Goal: Task Accomplishment & Management: Manage account settings

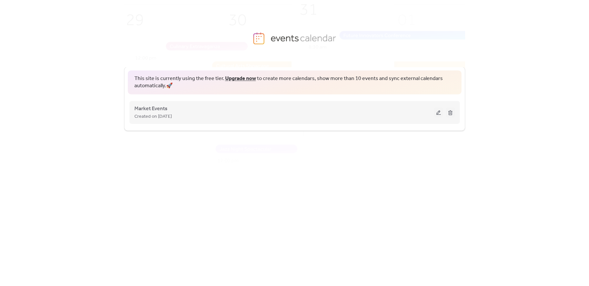
click at [437, 111] on button at bounding box center [438, 112] width 9 height 10
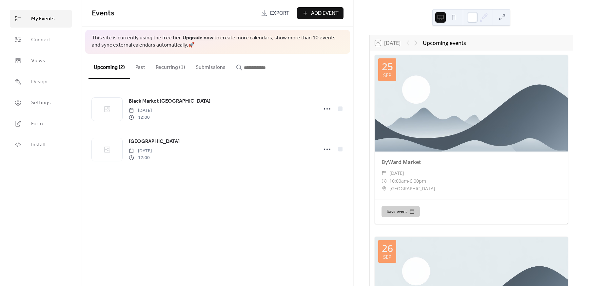
click at [171, 70] on button "Recurring (1)" at bounding box center [170, 66] width 40 height 24
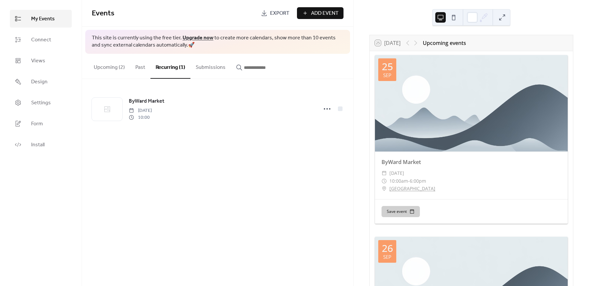
click at [107, 68] on button "Upcoming (2)" at bounding box center [109, 66] width 42 height 24
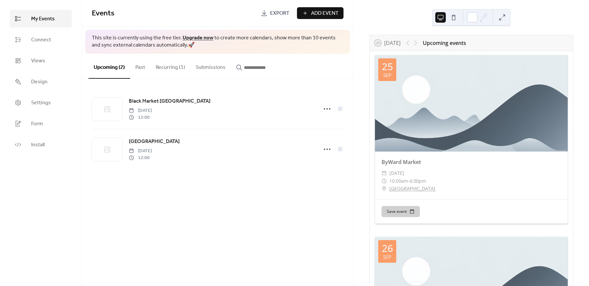
click at [414, 105] on div at bounding box center [471, 103] width 193 height 96
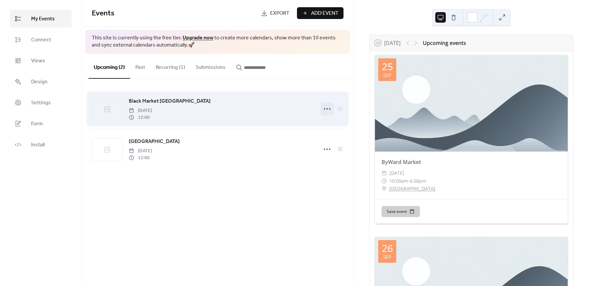
click at [326, 107] on icon at bounding box center [327, 108] width 10 height 10
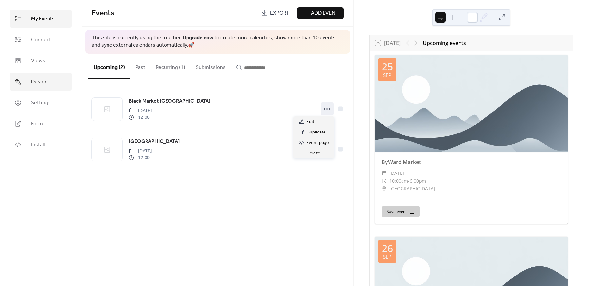
click at [31, 81] on span "Design" at bounding box center [39, 82] width 16 height 8
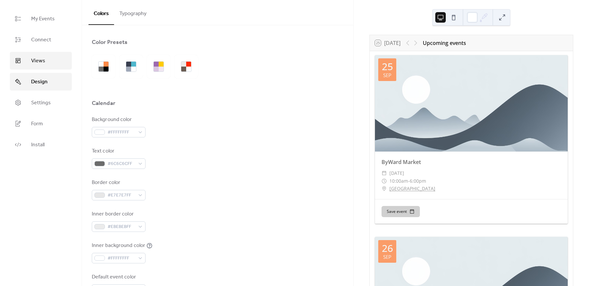
click at [39, 65] on span "Views" at bounding box center [38, 61] width 14 height 8
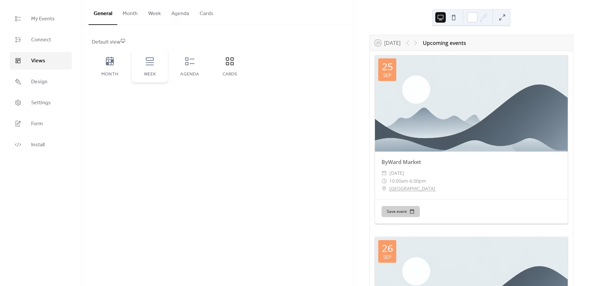
click at [144, 63] on icon at bounding box center [149, 61] width 10 height 10
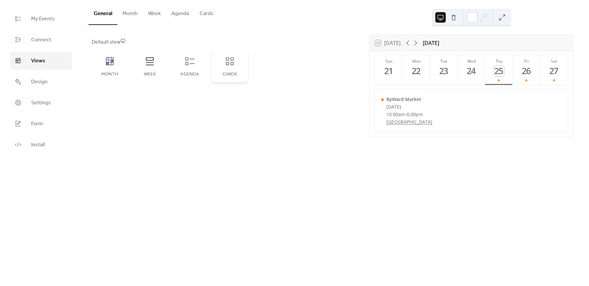
click at [228, 62] on icon at bounding box center [229, 61] width 10 height 10
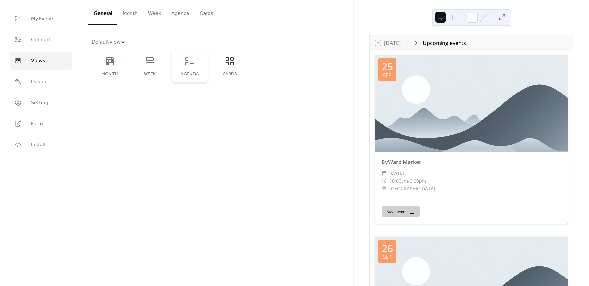
click at [200, 66] on div "Agenda" at bounding box center [190, 65] width 36 height 33
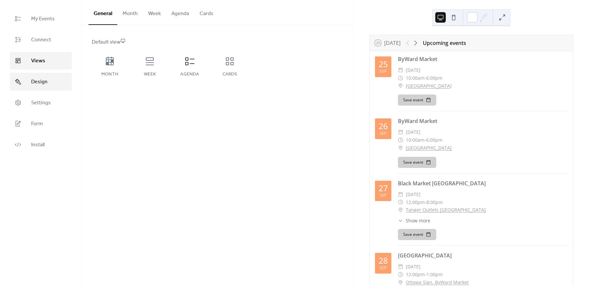
click at [57, 84] on link "Design" at bounding box center [41, 82] width 62 height 18
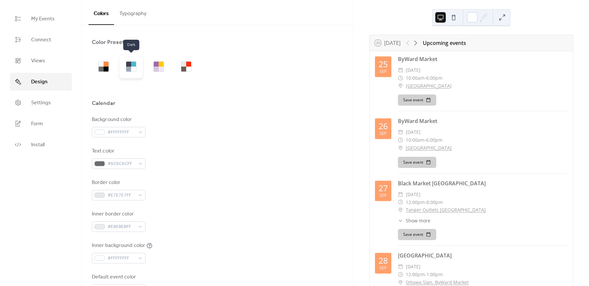
click at [133, 69] on div at bounding box center [133, 68] width 5 height 5
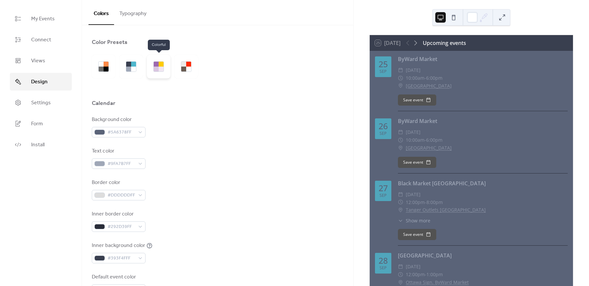
click at [162, 66] on div at bounding box center [161, 68] width 5 height 5
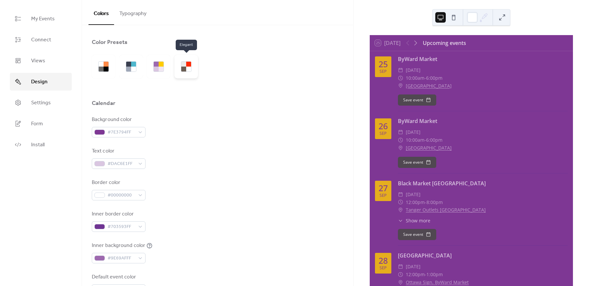
click at [186, 66] on div at bounding box center [188, 68] width 5 height 5
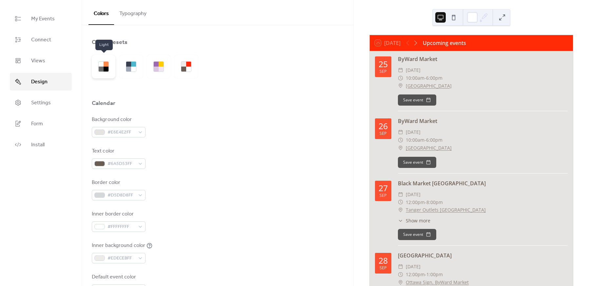
click at [107, 71] on div at bounding box center [105, 68] width 5 height 5
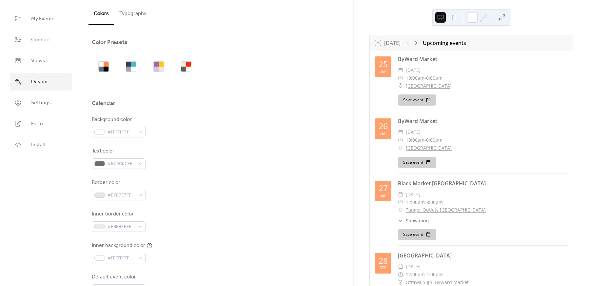
click at [379, 74] on div "[DATE]" at bounding box center [383, 66] width 16 height 21
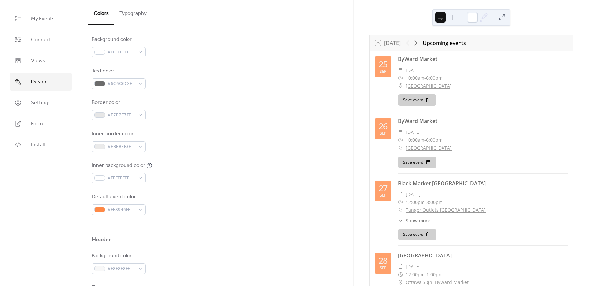
scroll to position [87, 0]
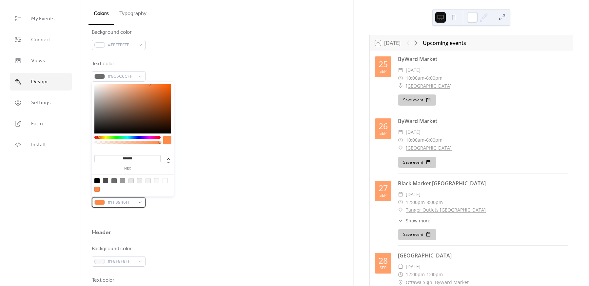
click at [112, 202] on span "#FF8946FF" at bounding box center [121, 202] width 28 height 8
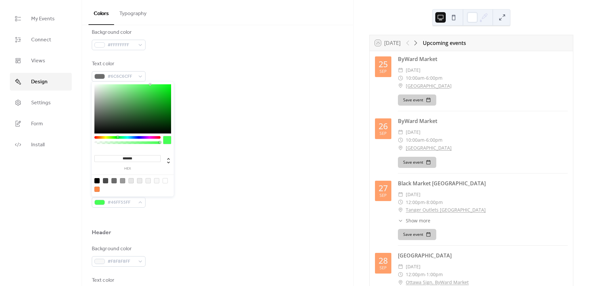
drag, startPoint x: 111, startPoint y: 138, endPoint x: 117, endPoint y: 138, distance: 6.6
click at [117, 138] on div at bounding box center [127, 137] width 66 height 3
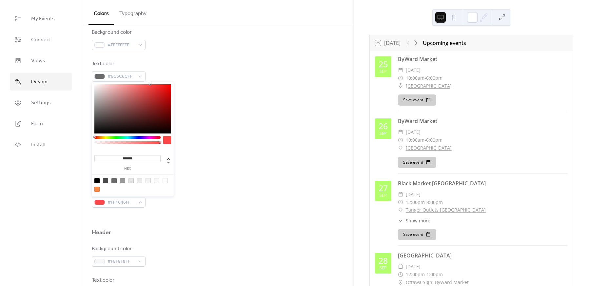
drag, startPoint x: 118, startPoint y: 138, endPoint x: 91, endPoint y: 140, distance: 26.2
click at [92, 140] on div "******* hex" at bounding box center [133, 140] width 82 height 116
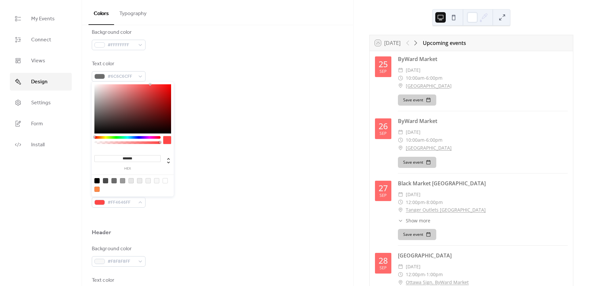
type input "*******"
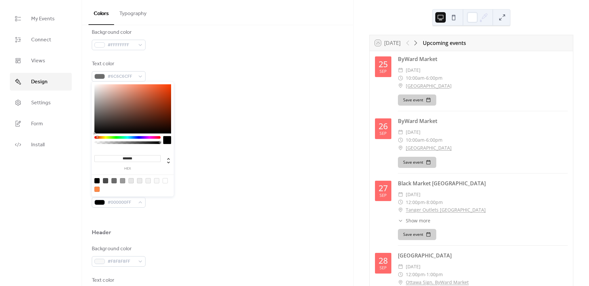
drag, startPoint x: 106, startPoint y: 130, endPoint x: 85, endPoint y: 139, distance: 23.2
click at [85, 139] on body "My Events Connect Views Design Settings Form Install Design Colors Typography C…" at bounding box center [294, 143] width 589 height 286
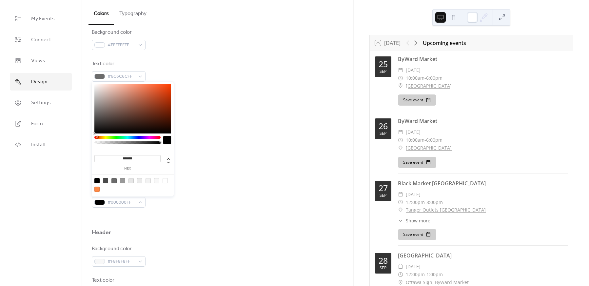
click at [209, 166] on div "Inner background color #FFFFFFFF" at bounding box center [218, 165] width 252 height 22
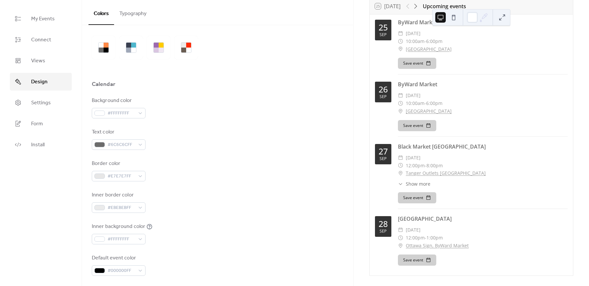
scroll to position [0, 0]
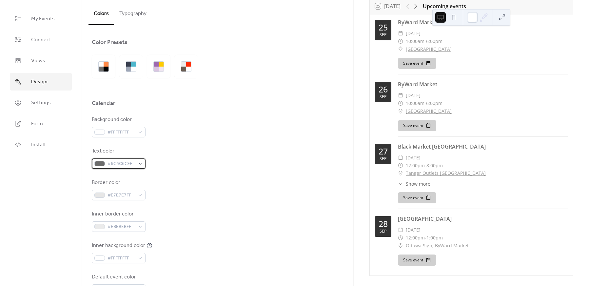
click at [122, 163] on span "#6C6C6CFF" at bounding box center [121, 164] width 28 height 8
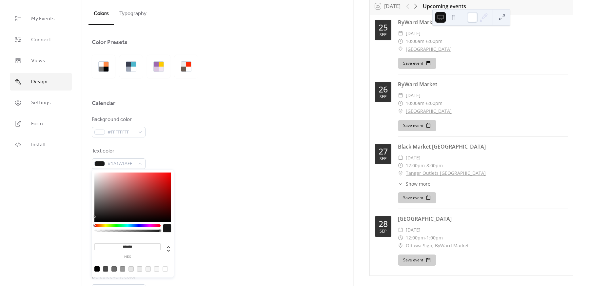
type input "*******"
drag, startPoint x: 95, startPoint y: 211, endPoint x: 89, endPoint y: 228, distance: 17.7
click at [89, 228] on body "My Events Connect Views Design Settings Form Install Design Colors Typography C…" at bounding box center [294, 143] width 589 height 286
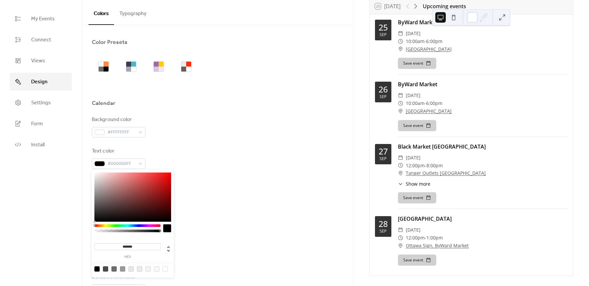
click at [243, 166] on div "Text color #000000FF" at bounding box center [218, 158] width 252 height 22
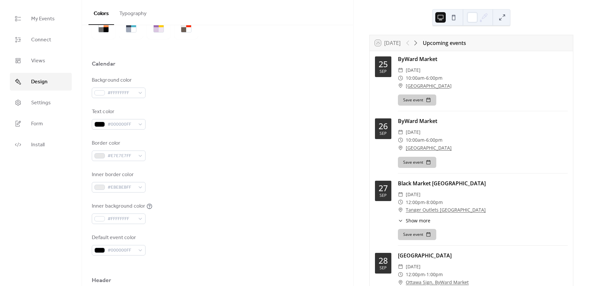
scroll to position [24, 0]
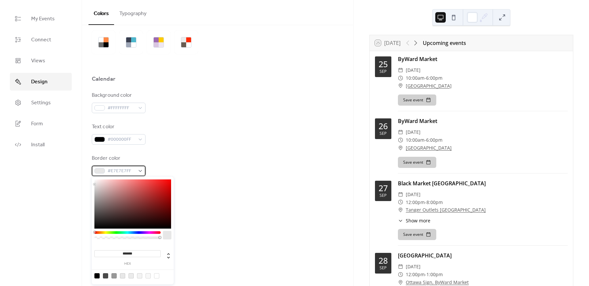
click at [117, 171] on span "#E7E7E7FF" at bounding box center [121, 171] width 28 height 8
type input "*******"
drag, startPoint x: 105, startPoint y: 191, endPoint x: 92, endPoint y: 230, distance: 40.5
click at [92, 230] on div "******* hex" at bounding box center [133, 230] width 82 height 107
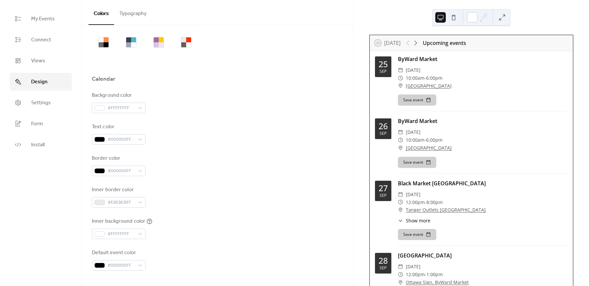
click at [187, 171] on div "Border color #000000FF" at bounding box center [218, 165] width 252 height 22
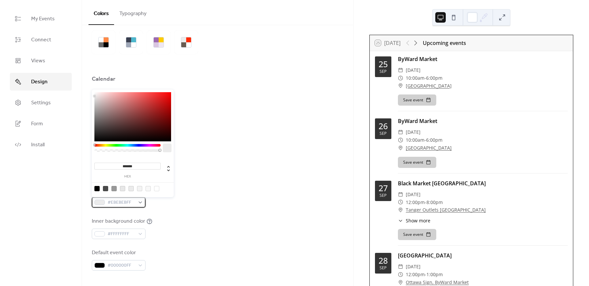
click at [124, 199] on span "#EBEBEBFF" at bounding box center [121, 202] width 28 height 8
type input "*******"
drag, startPoint x: 101, startPoint y: 128, endPoint x: 91, endPoint y: 151, distance: 25.1
click at [91, 151] on body "My Events Connect Views Design Settings Form Install Design Colors Typography C…" at bounding box center [294, 143] width 589 height 286
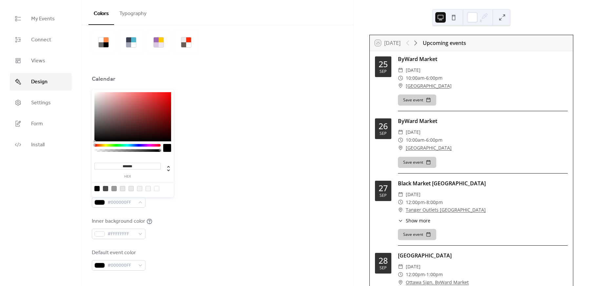
click at [211, 155] on div "Border color #000000FF" at bounding box center [218, 165] width 252 height 22
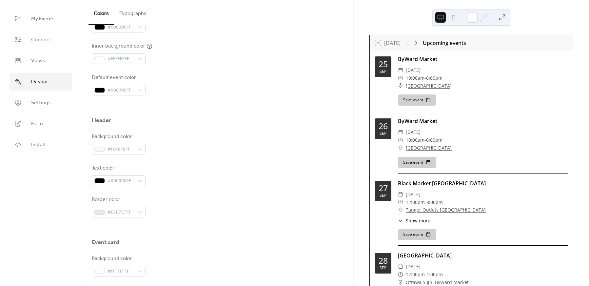
scroll to position [243, 0]
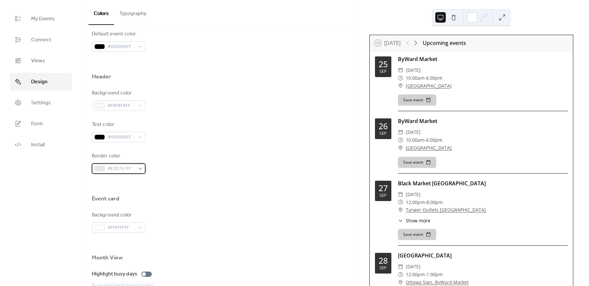
click at [132, 172] on span "#E7E7E7FF" at bounding box center [121, 169] width 28 height 8
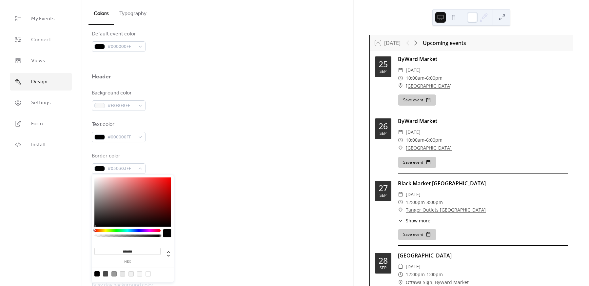
type input "*******"
drag, startPoint x: 98, startPoint y: 182, endPoint x: 89, endPoint y: 225, distance: 43.2
click at [89, 225] on body "My Events Connect Views Design Settings Form Install Design Colors Typography C…" at bounding box center [294, 143] width 589 height 286
click at [185, 188] on div at bounding box center [218, 184] width 252 height 21
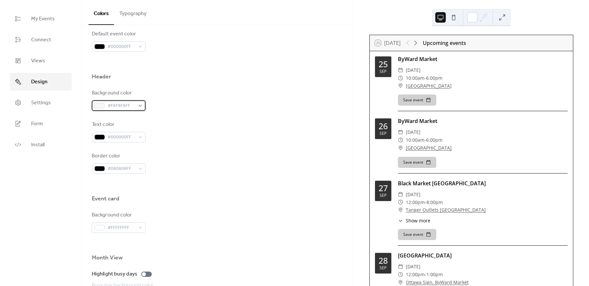
click at [122, 107] on span "#F8F8F8FF" at bounding box center [121, 106] width 28 height 8
click at [90, 134] on div "Color Presets Calendar Background color #FFFFFFFF Text color #000000FF Border c…" at bounding box center [217, 100] width 271 height 635
click at [108, 114] on div "Background color #F8F8F8FF Text color #000000FF Border color #080808FF" at bounding box center [218, 131] width 252 height 84
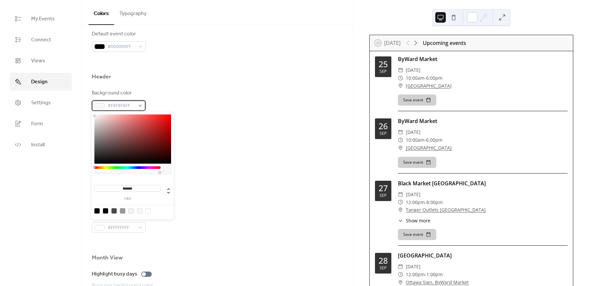
click at [121, 104] on span "#F8F8F8FF" at bounding box center [121, 106] width 28 height 8
type input "*******"
drag, startPoint x: 108, startPoint y: 132, endPoint x: 77, endPoint y: 162, distance: 43.1
click at [77, 162] on body "My Events Connect Views Design Settings Form Install Design Colors Typography C…" at bounding box center [294, 143] width 589 height 286
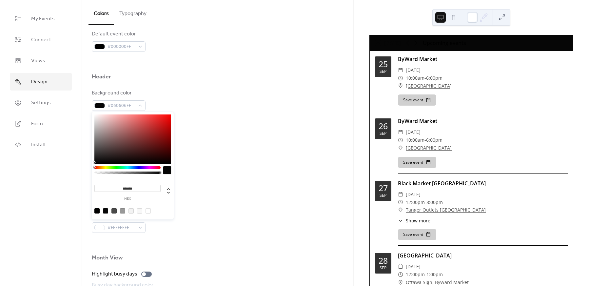
scroll to position [199, 0]
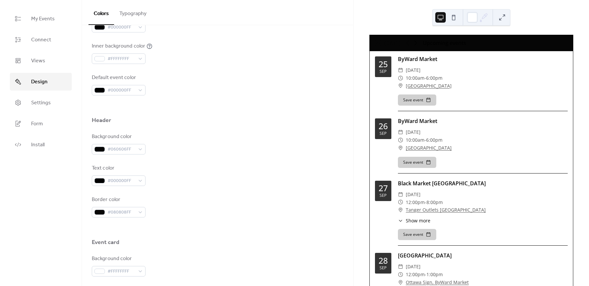
click at [216, 137] on div "Background color #060606FF" at bounding box center [218, 144] width 252 height 22
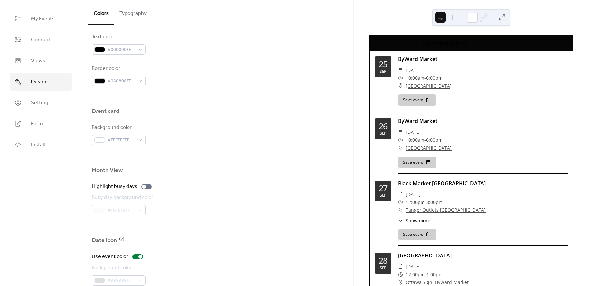
scroll to position [374, 0]
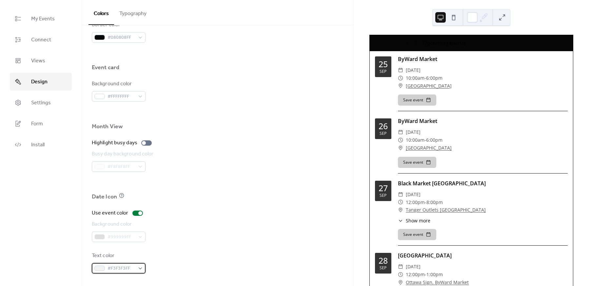
click at [137, 269] on div "#F3F3F3FF" at bounding box center [119, 268] width 54 height 10
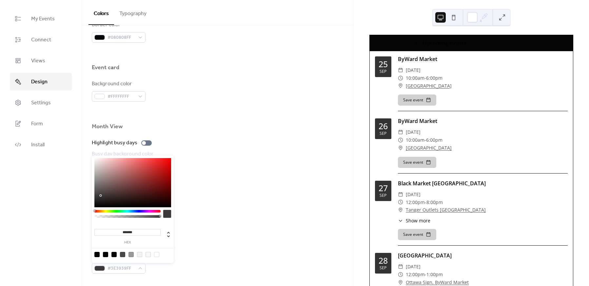
type input "*******"
drag, startPoint x: 100, startPoint y: 195, endPoint x: 91, endPoint y: 153, distance: 43.5
click at [91, 153] on body "My Events Connect Views Design Settings Form Install Design Colors Typography C…" at bounding box center [294, 143] width 589 height 286
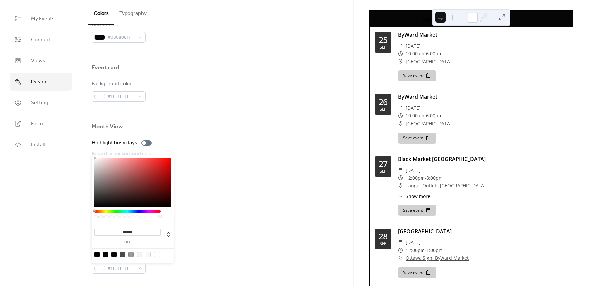
scroll to position [37, 0]
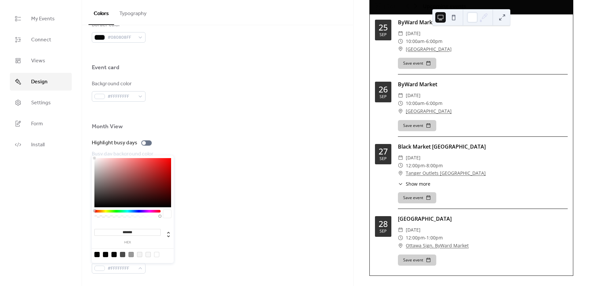
click at [157, 255] on div at bounding box center [156, 254] width 5 height 5
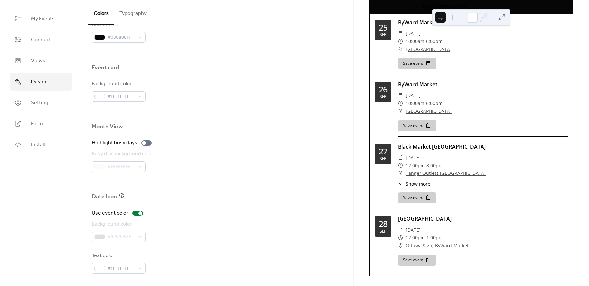
click at [199, 246] on div "Use event color Background color #999999FF Text color #FFFFFFFF" at bounding box center [218, 241] width 252 height 64
click at [112, 235] on div "#999999FF" at bounding box center [119, 236] width 54 height 10
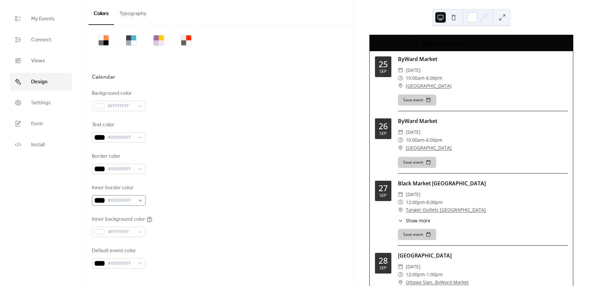
scroll to position [24, 0]
click at [132, 139] on span "#000000FF" at bounding box center [121, 140] width 28 height 8
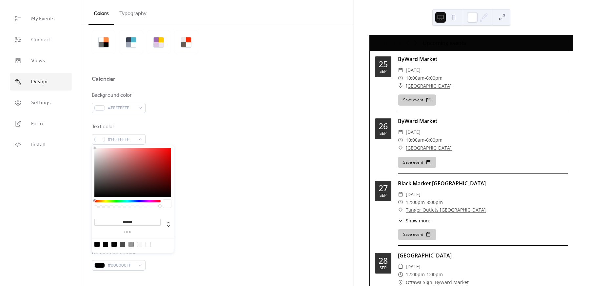
drag, startPoint x: 97, startPoint y: 185, endPoint x: 88, endPoint y: 142, distance: 43.3
click at [88, 142] on body "My Events Connect Views Design Settings Form Install Design Colors Typography C…" at bounding box center [294, 143] width 589 height 286
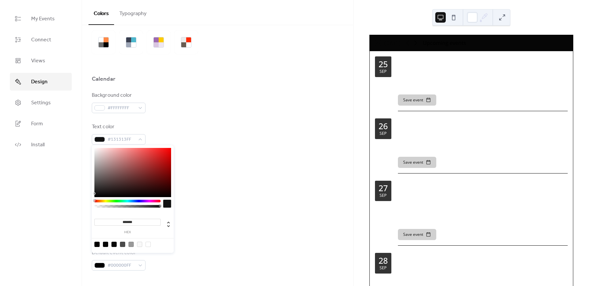
type input "*******"
drag, startPoint x: 93, startPoint y: 148, endPoint x: 88, endPoint y: 201, distance: 52.9
click at [88, 201] on body "My Events Connect Views Design Settings Form Install Design Colors Typography C…" at bounding box center [294, 143] width 589 height 286
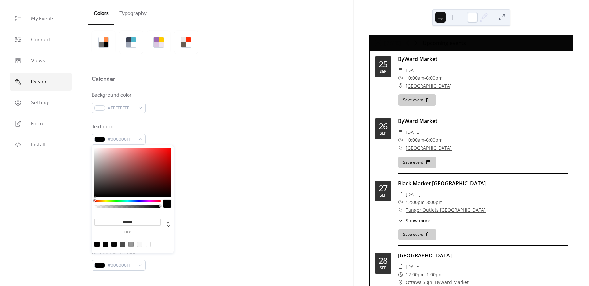
click at [212, 165] on div "Border color #000000FF" at bounding box center [218, 165] width 252 height 22
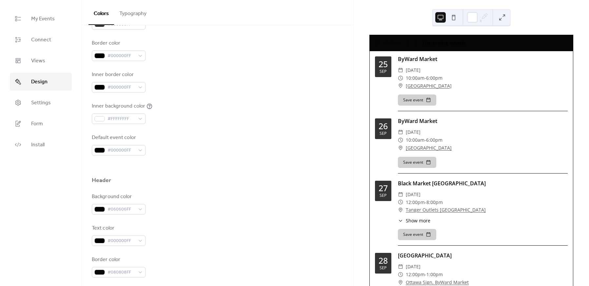
scroll to position [155, 0]
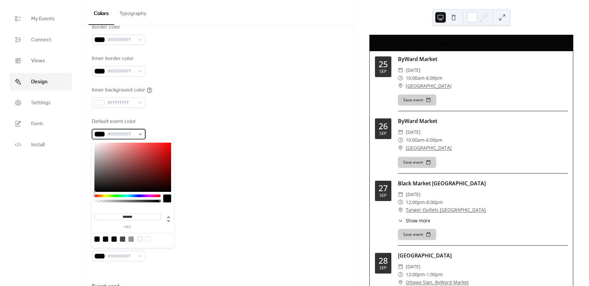
click at [139, 134] on div "#000000FF" at bounding box center [119, 134] width 54 height 10
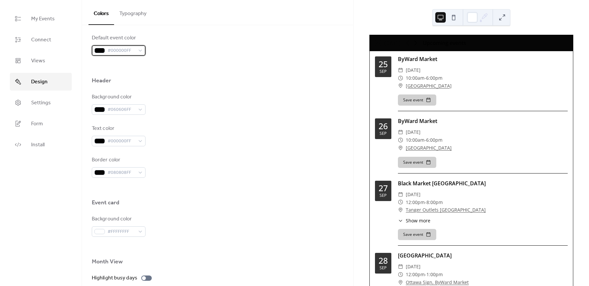
scroll to position [243, 0]
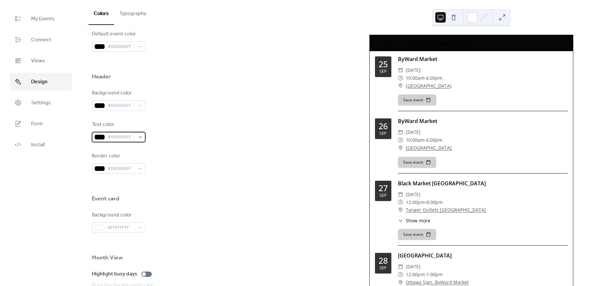
click at [127, 140] on span "#000000FF" at bounding box center [121, 137] width 28 height 8
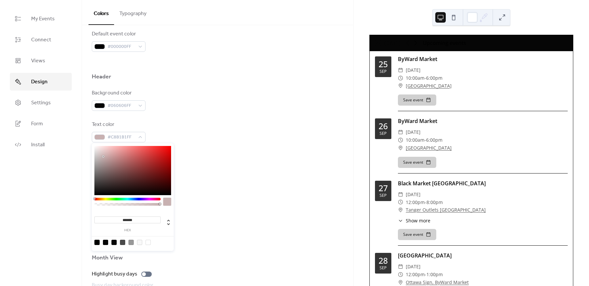
type input "*******"
drag, startPoint x: 103, startPoint y: 156, endPoint x: 85, endPoint y: 141, distance: 23.7
click at [85, 141] on body "My Events Connect Views Design Settings Form Install Design Colors Typography C…" at bounding box center [294, 143] width 589 height 286
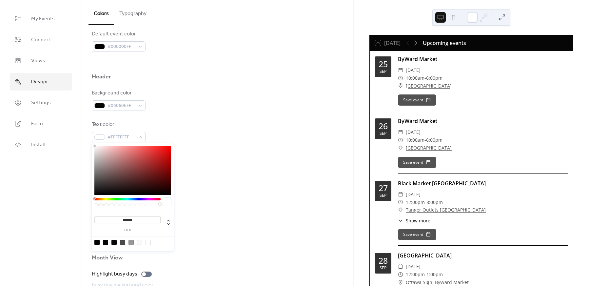
click at [202, 138] on div "Text color #FFFFFFFF" at bounding box center [218, 132] width 252 height 22
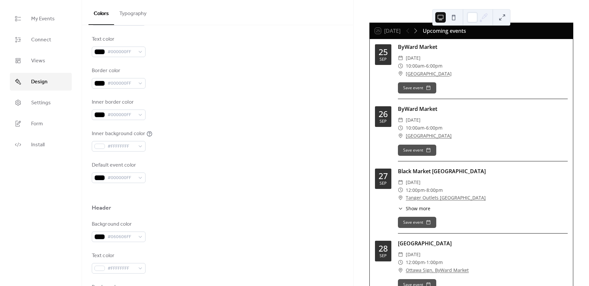
scroll to position [0, 0]
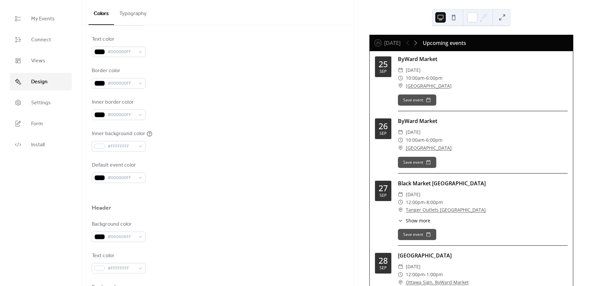
click at [454, 19] on button at bounding box center [453, 17] width 10 height 10
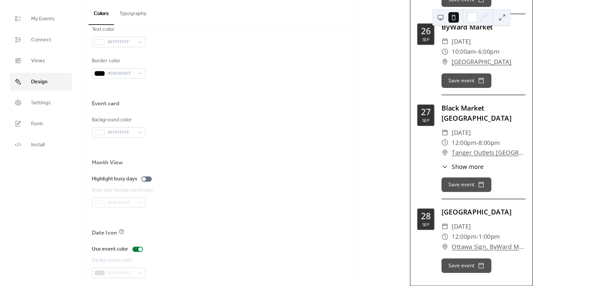
scroll to position [374, 0]
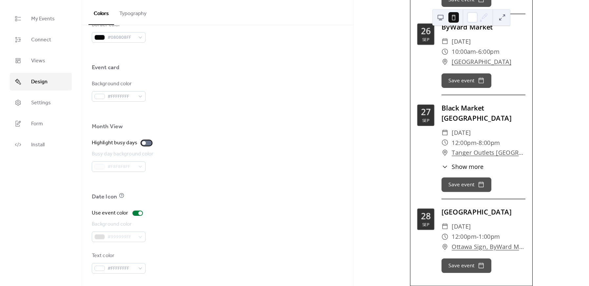
click at [147, 142] on div at bounding box center [146, 142] width 10 height 5
click at [147, 142] on div at bounding box center [149, 143] width 4 height 4
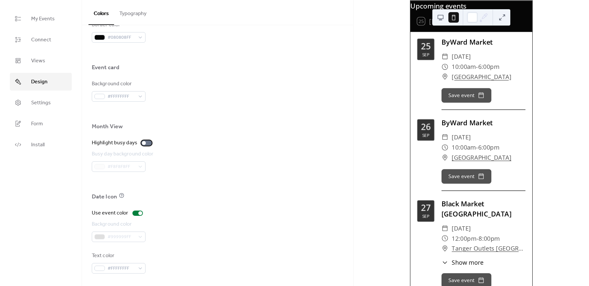
scroll to position [0, 0]
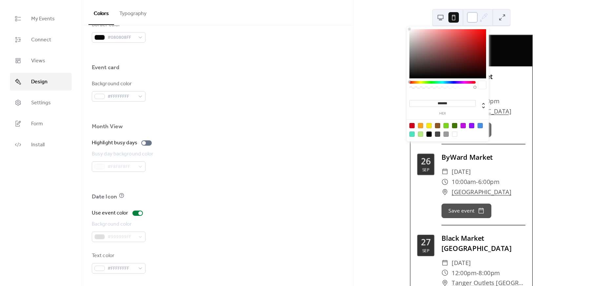
click at [472, 20] on div at bounding box center [472, 17] width 10 height 10
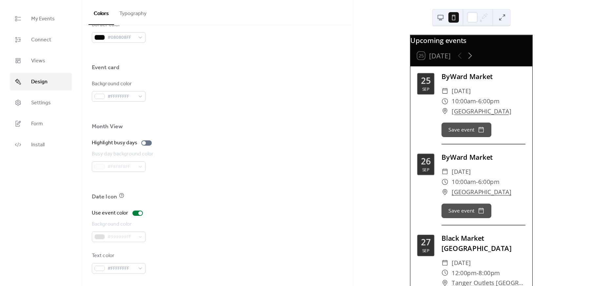
click at [437, 21] on button at bounding box center [440, 17] width 10 height 10
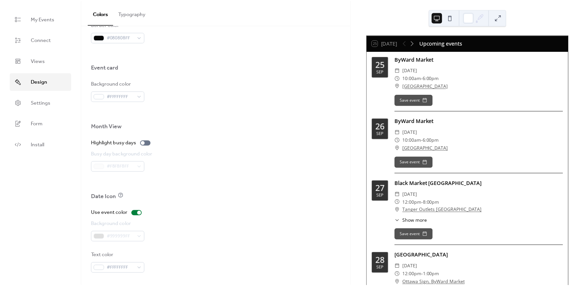
scroll to position [37, 0]
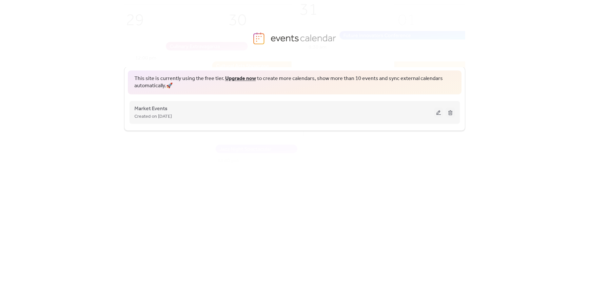
click at [438, 110] on button at bounding box center [438, 112] width 9 height 10
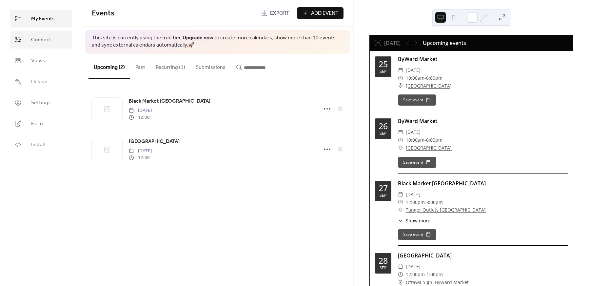
click at [30, 40] on link "Connect" at bounding box center [41, 40] width 62 height 18
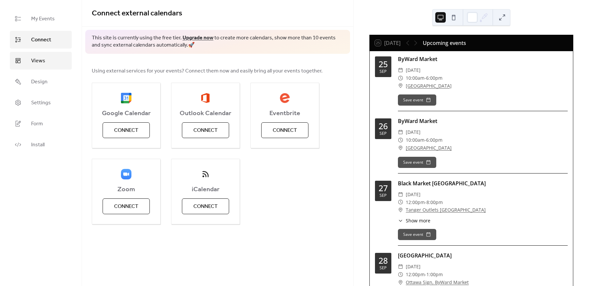
click at [37, 59] on span "Views" at bounding box center [38, 61] width 14 height 8
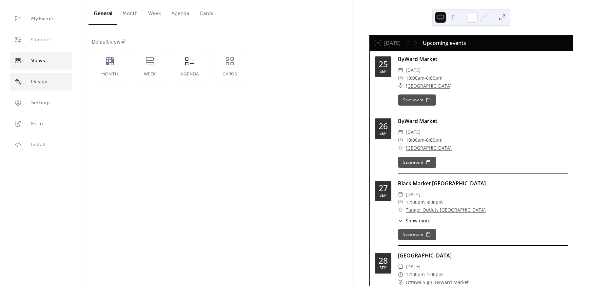
click at [39, 78] on span "Design" at bounding box center [39, 82] width 16 height 8
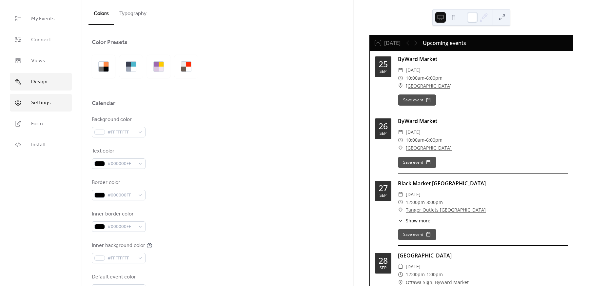
click at [33, 103] on span "Settings" at bounding box center [41, 103] width 20 height 8
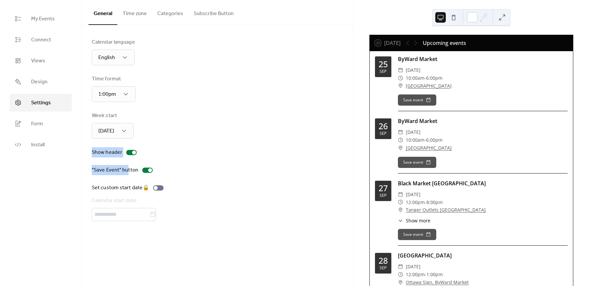
drag, startPoint x: 123, startPoint y: 141, endPoint x: 128, endPoint y: 163, distance: 22.4
click at [128, 163] on div "Calendar language English Time format 1:00pm Week start Sunday Show header "Sav…" at bounding box center [218, 129] width 252 height 182
click at [133, 152] on div at bounding box center [134, 152] width 4 height 4
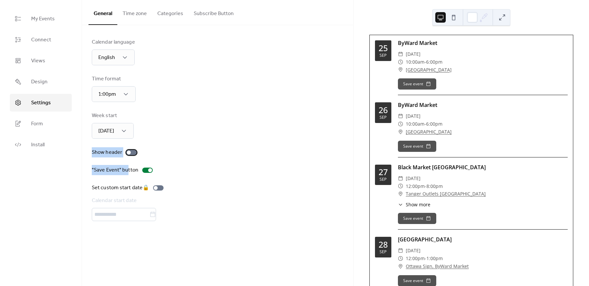
click at [133, 152] on div at bounding box center [131, 152] width 10 height 5
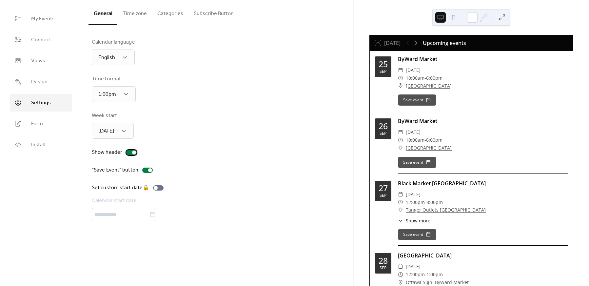
click at [133, 152] on div at bounding box center [134, 152] width 4 height 4
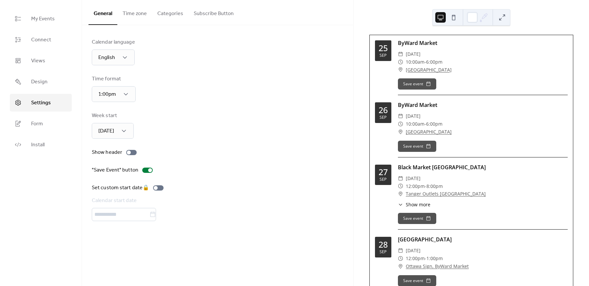
click at [146, 17] on button "Time zone" at bounding box center [134, 12] width 35 height 24
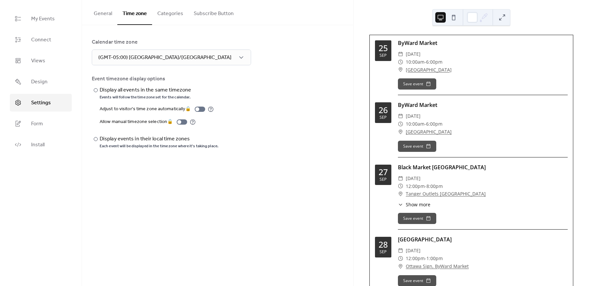
click at [178, 12] on button "Categories" at bounding box center [170, 12] width 36 height 24
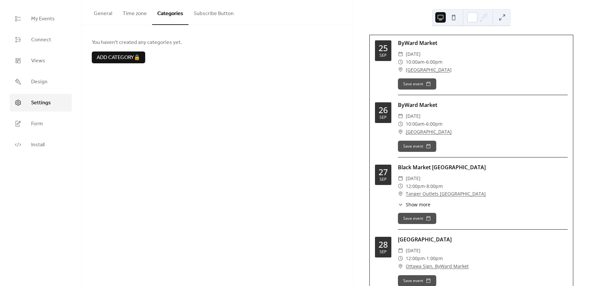
click at [215, 11] on button "Subscribe Button" at bounding box center [213, 12] width 50 height 24
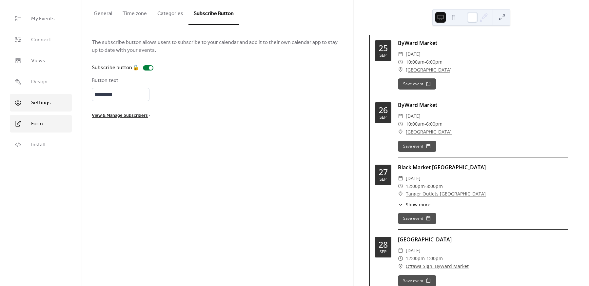
click at [32, 123] on span "Form" at bounding box center [37, 124] width 12 height 8
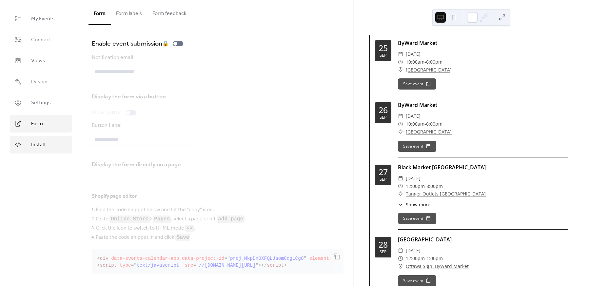
click at [49, 147] on link "Install" at bounding box center [41, 145] width 62 height 18
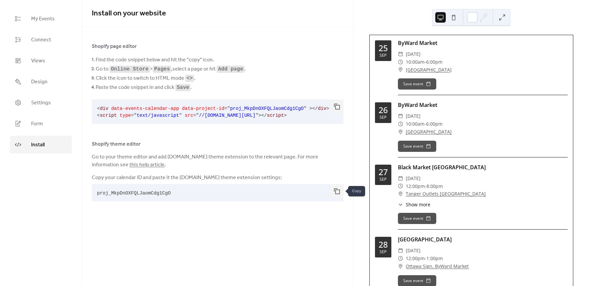
click at [338, 191] on button "button" at bounding box center [336, 191] width 13 height 14
click at [37, 127] on span "Form" at bounding box center [37, 124] width 12 height 8
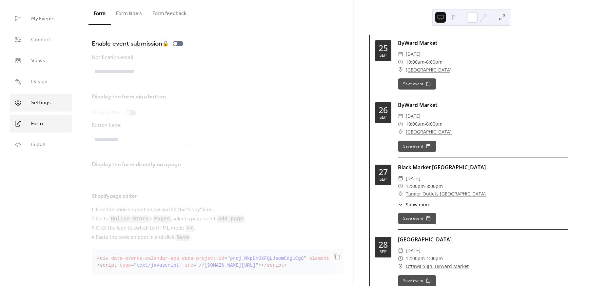
click at [40, 107] on span "Settings" at bounding box center [41, 103] width 20 height 8
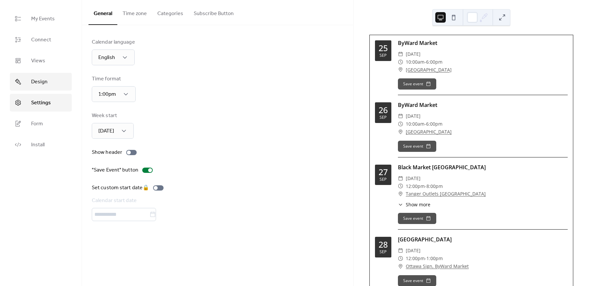
click at [37, 84] on span "Design" at bounding box center [39, 82] width 16 height 8
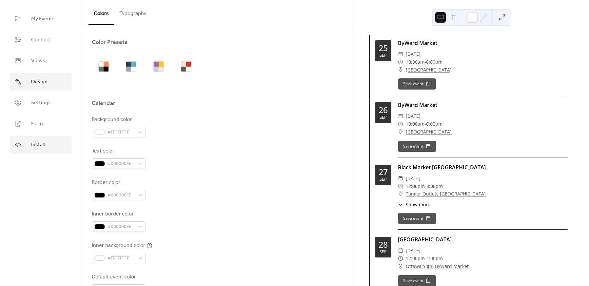
click at [36, 144] on span "Install" at bounding box center [37, 145] width 13 height 8
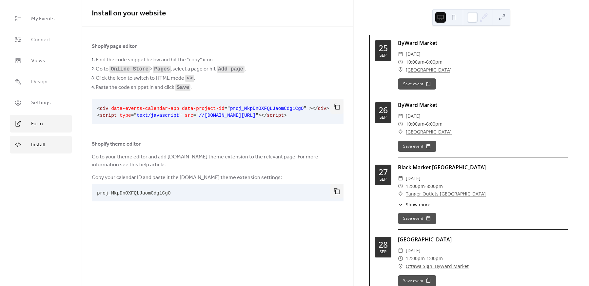
click at [37, 124] on span "Form" at bounding box center [37, 124] width 12 height 8
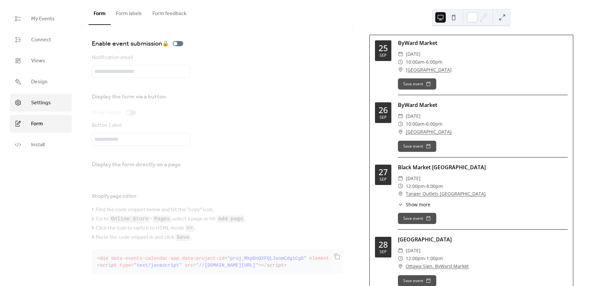
click at [38, 104] on span "Settings" at bounding box center [41, 103] width 20 height 8
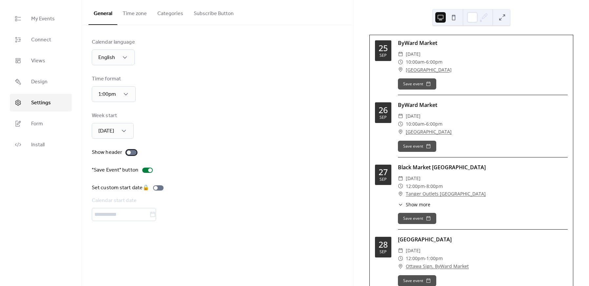
click at [133, 152] on div at bounding box center [131, 152] width 10 height 5
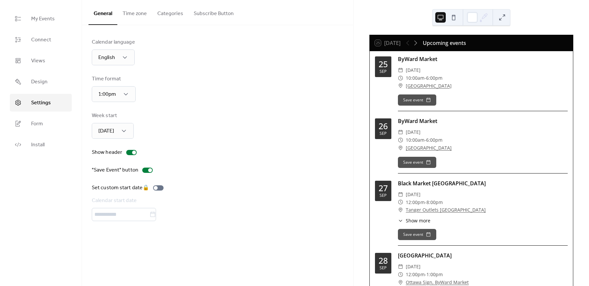
click at [130, 16] on button "Time zone" at bounding box center [134, 12] width 35 height 24
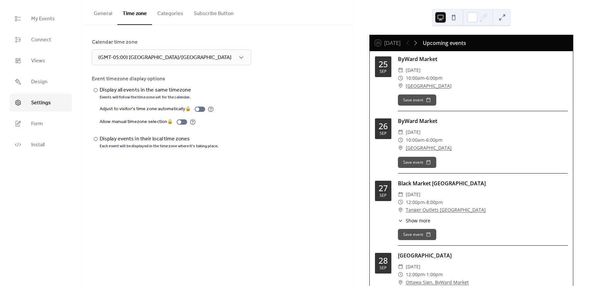
click at [160, 15] on button "Categories" at bounding box center [170, 12] width 36 height 24
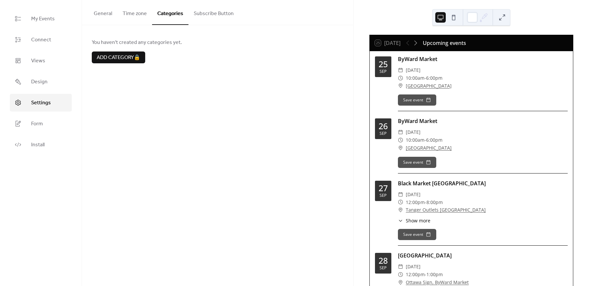
click at [200, 11] on button "Subscribe Button" at bounding box center [213, 12] width 50 height 24
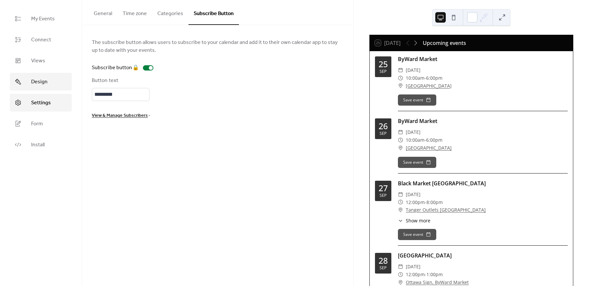
click at [37, 82] on span "Design" at bounding box center [39, 82] width 16 height 8
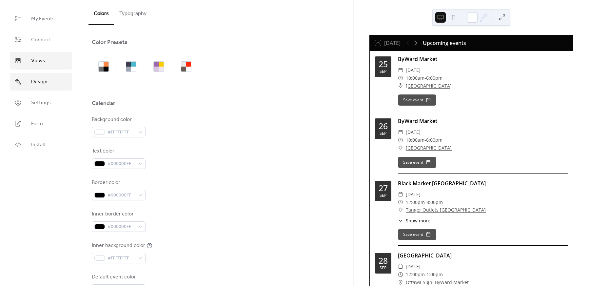
click at [29, 53] on link "Views" at bounding box center [41, 61] width 62 height 18
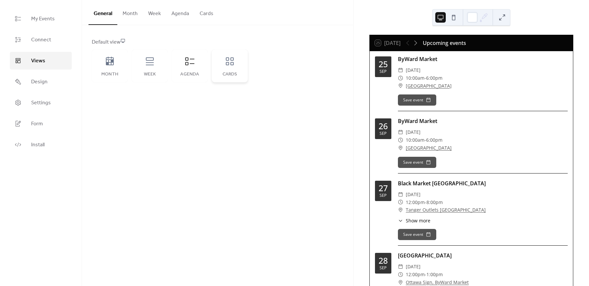
click at [228, 67] on div "Cards" at bounding box center [230, 65] width 36 height 33
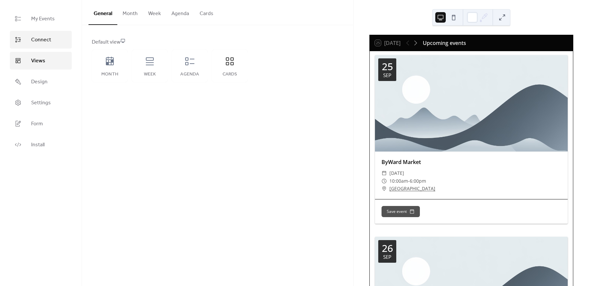
click at [37, 38] on span "Connect" at bounding box center [41, 40] width 20 height 8
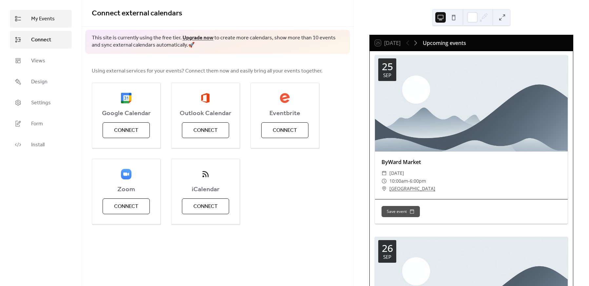
click at [37, 19] on span "My Events" at bounding box center [43, 19] width 24 height 8
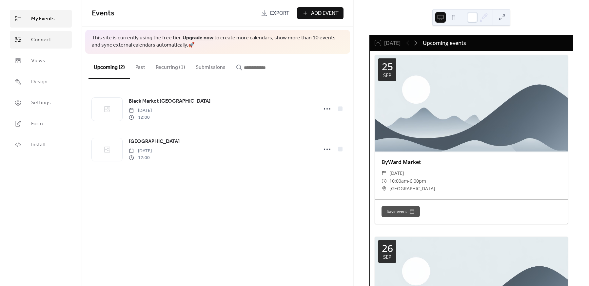
click at [33, 42] on span "Connect" at bounding box center [41, 40] width 20 height 8
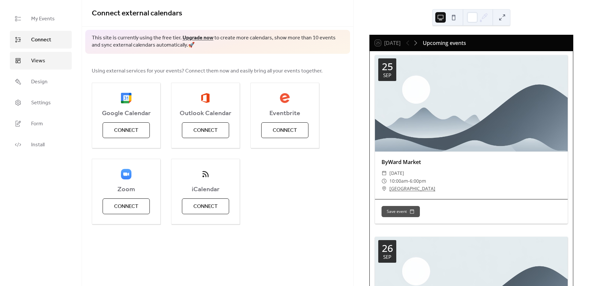
click at [35, 58] on span "Views" at bounding box center [38, 61] width 14 height 8
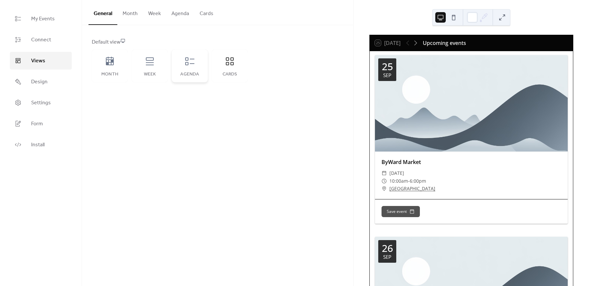
click at [180, 65] on div "Agenda" at bounding box center [190, 65] width 36 height 33
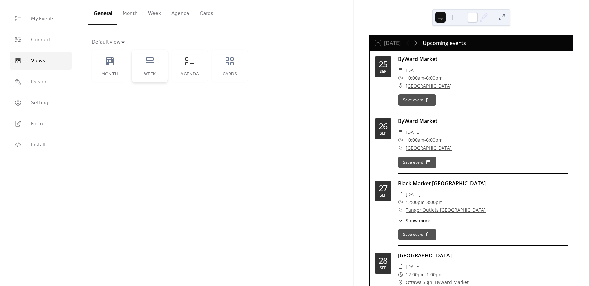
click at [159, 66] on div "Week" at bounding box center [150, 65] width 36 height 33
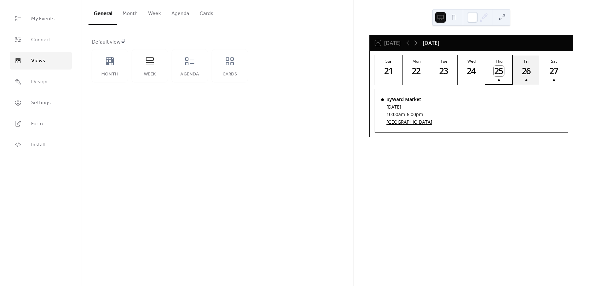
click at [530, 67] on div "26" at bounding box center [526, 70] width 11 height 11
click at [550, 67] on div "27" at bounding box center [553, 70] width 11 height 11
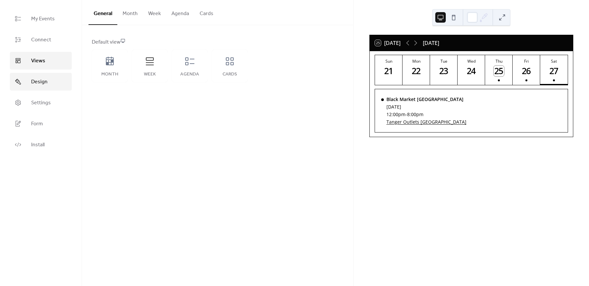
click at [43, 83] on span "Design" at bounding box center [39, 82] width 16 height 8
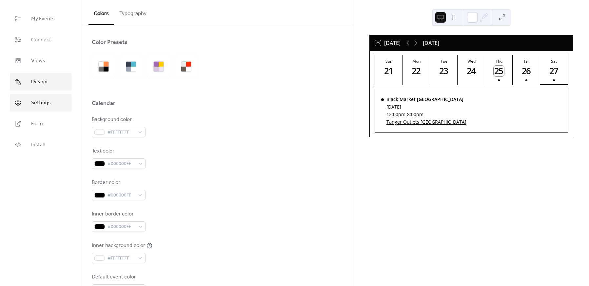
click at [44, 103] on span "Settings" at bounding box center [41, 103] width 20 height 8
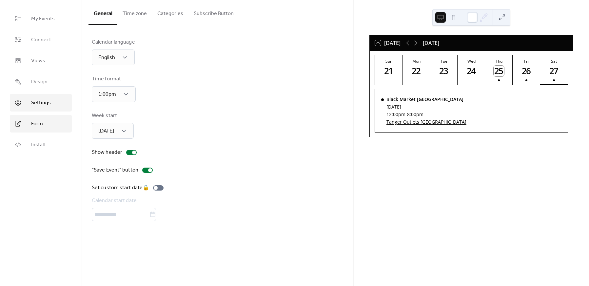
click at [39, 123] on span "Form" at bounding box center [37, 124] width 12 height 8
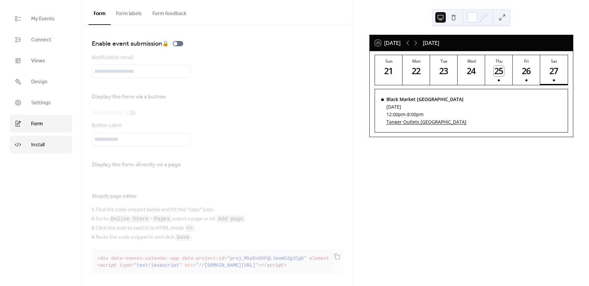
click at [33, 141] on span "Install" at bounding box center [37, 145] width 13 height 8
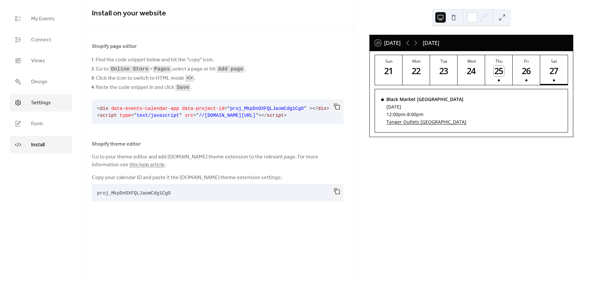
click at [34, 104] on span "Settings" at bounding box center [41, 103] width 20 height 8
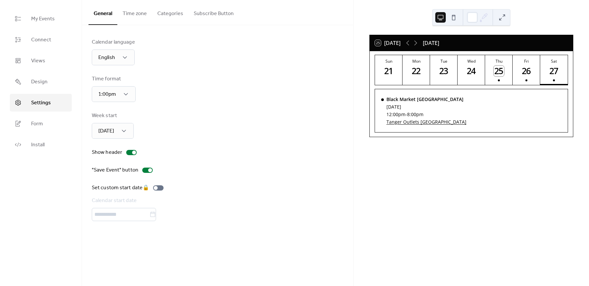
click at [198, 12] on button "Subscribe Button" at bounding box center [213, 12] width 50 height 24
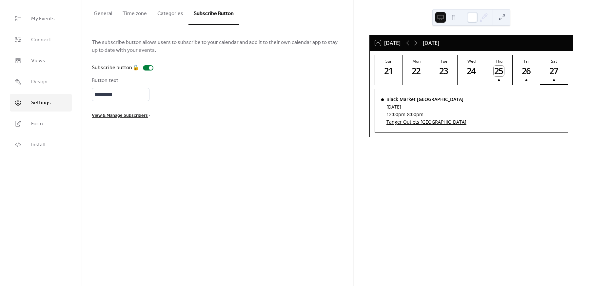
click at [169, 13] on button "Categories" at bounding box center [170, 12] width 36 height 24
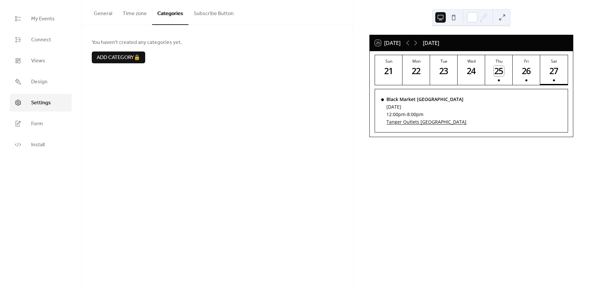
click at [138, 14] on button "Time zone" at bounding box center [134, 12] width 35 height 24
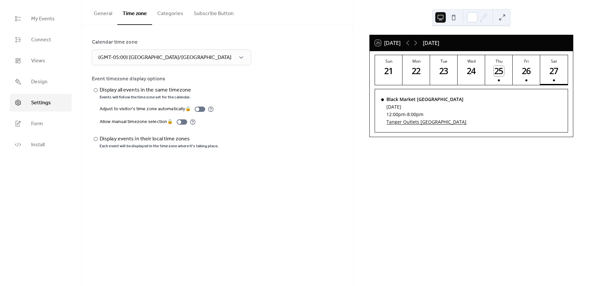
click at [101, 13] on button "General" at bounding box center [102, 12] width 29 height 24
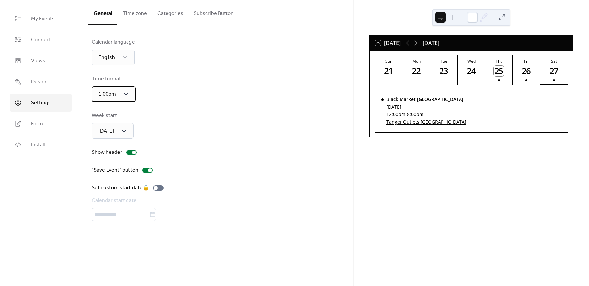
click at [111, 93] on span "1:00pm" at bounding box center [107, 94] width 18 height 10
click at [43, 82] on span "Design" at bounding box center [39, 82] width 16 height 8
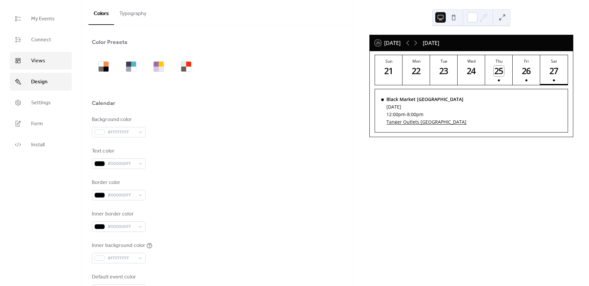
click at [33, 54] on link "Views" at bounding box center [41, 61] width 62 height 18
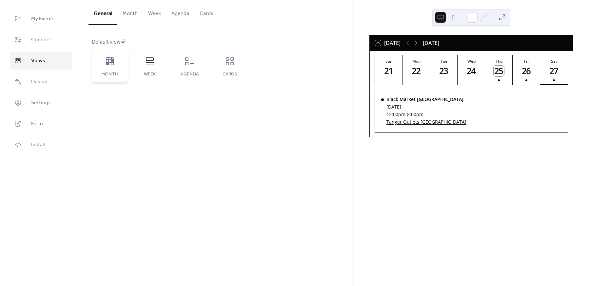
click at [106, 69] on div "Month" at bounding box center [110, 65] width 36 height 33
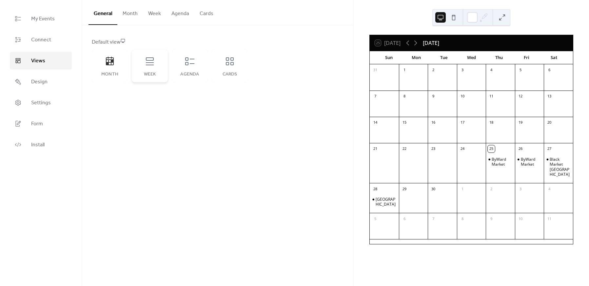
click at [153, 69] on div "Week" at bounding box center [150, 65] width 36 height 33
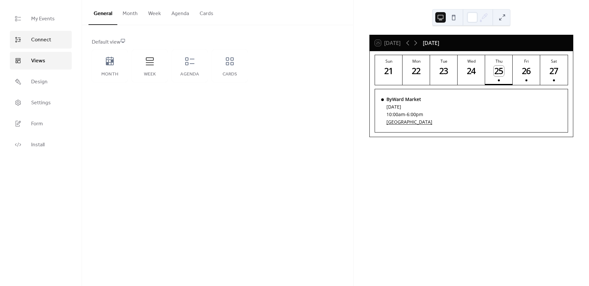
click at [41, 42] on span "Connect" at bounding box center [41, 40] width 20 height 8
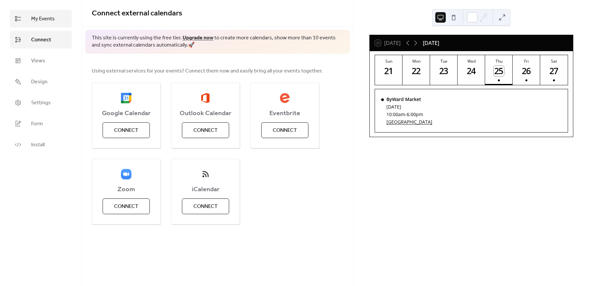
click at [37, 22] on span "My Events" at bounding box center [43, 19] width 24 height 8
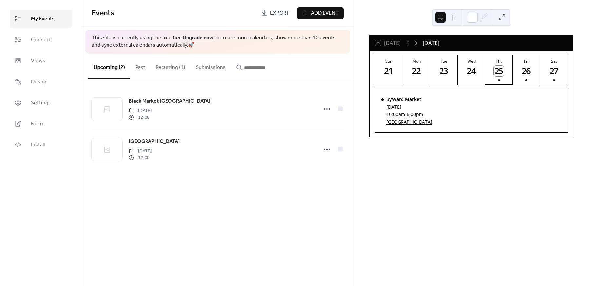
click at [140, 66] on button "Past" at bounding box center [140, 66] width 20 height 24
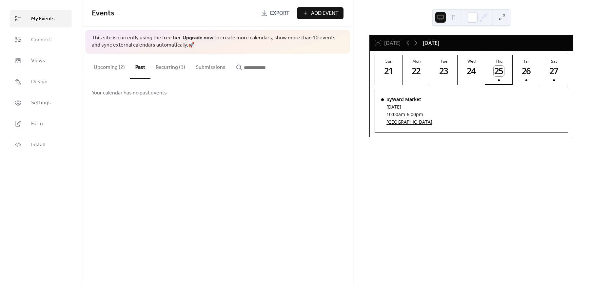
click at [168, 67] on button "Recurring (1)" at bounding box center [170, 66] width 40 height 24
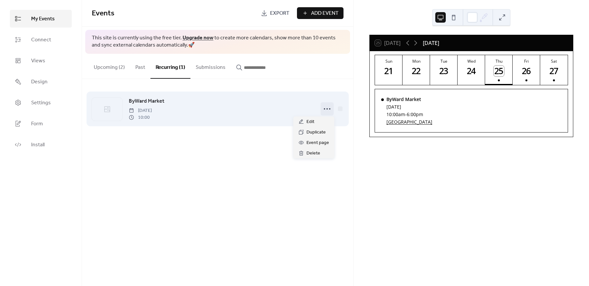
click at [328, 109] on icon at bounding box center [327, 108] width 10 height 10
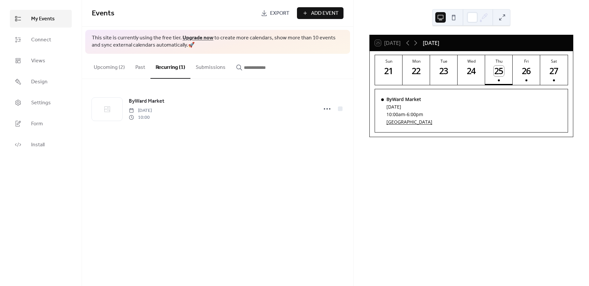
click at [200, 71] on button "Submissions" at bounding box center [210, 66] width 40 height 24
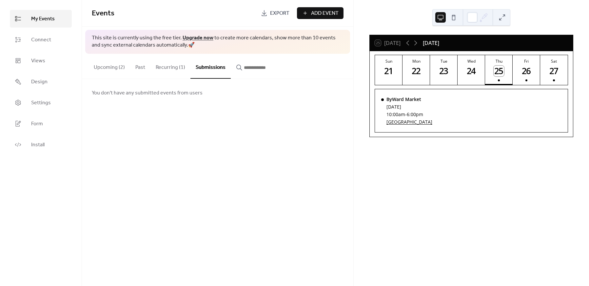
click at [257, 69] on input "button" at bounding box center [263, 68] width 39 height 8
click at [41, 124] on span "Form" at bounding box center [37, 124] width 12 height 8
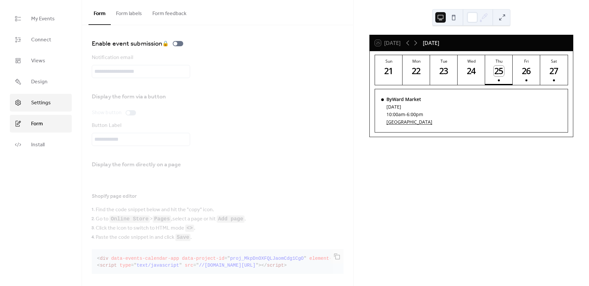
click at [45, 100] on span "Settings" at bounding box center [41, 103] width 20 height 8
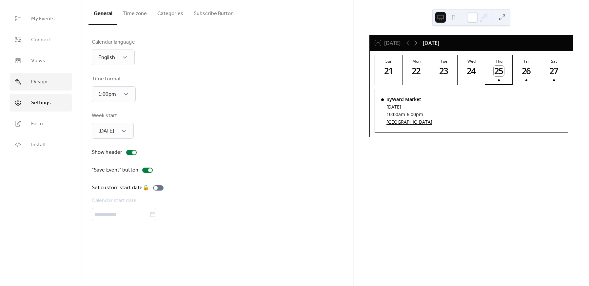
click at [48, 87] on link "Design" at bounding box center [41, 82] width 62 height 18
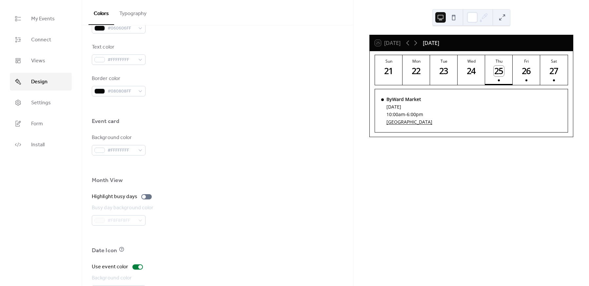
scroll to position [374, 0]
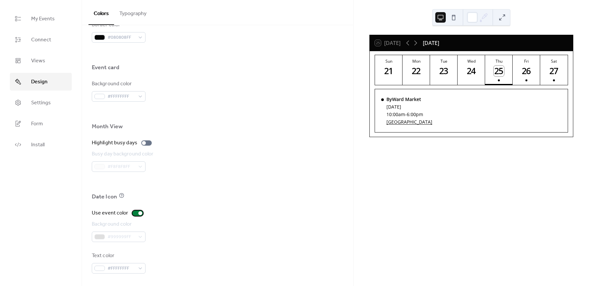
click at [136, 214] on div at bounding box center [137, 212] width 10 height 5
click at [136, 213] on div at bounding box center [137, 212] width 10 height 5
click at [138, 210] on div at bounding box center [137, 212] width 10 height 5
click at [128, 235] on span "#999999FF" at bounding box center [121, 237] width 28 height 8
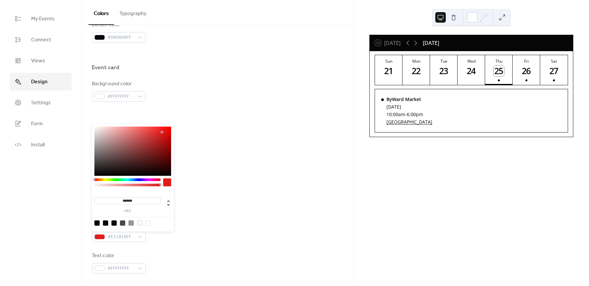
type input "*******"
drag, startPoint x: 126, startPoint y: 153, endPoint x: 162, endPoint y: 132, distance: 41.8
click at [162, 132] on div at bounding box center [132, 150] width 77 height 49
click at [216, 181] on div at bounding box center [218, 182] width 252 height 21
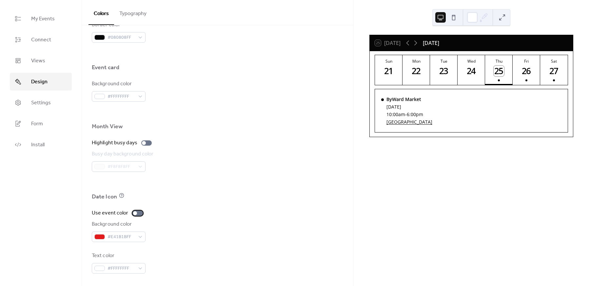
click at [134, 215] on div at bounding box center [137, 212] width 10 height 5
click at [135, 212] on div at bounding box center [137, 212] width 10 height 5
click at [118, 236] on span "#E41B1BFF" at bounding box center [121, 237] width 28 height 8
click at [184, 223] on div "Background color #E41B1BFF" at bounding box center [218, 231] width 252 height 22
click at [137, 213] on div at bounding box center [137, 212] width 10 height 5
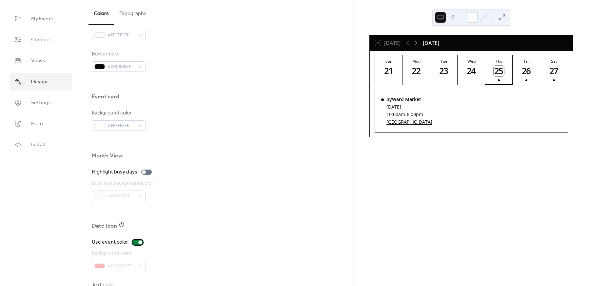
scroll to position [330, 0]
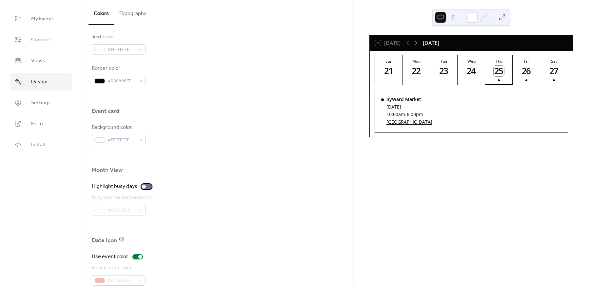
click at [146, 184] on div at bounding box center [146, 186] width 10 height 5
click at [120, 211] on span "#F8F8F8FF" at bounding box center [121, 210] width 28 height 8
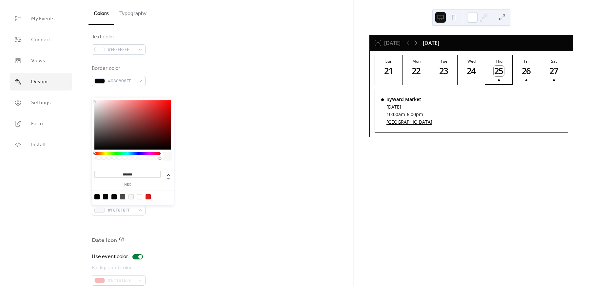
click at [147, 193] on div at bounding box center [132, 196] width 83 height 12
click at [149, 196] on div at bounding box center [147, 196] width 5 height 5
click at [117, 134] on div at bounding box center [132, 124] width 77 height 49
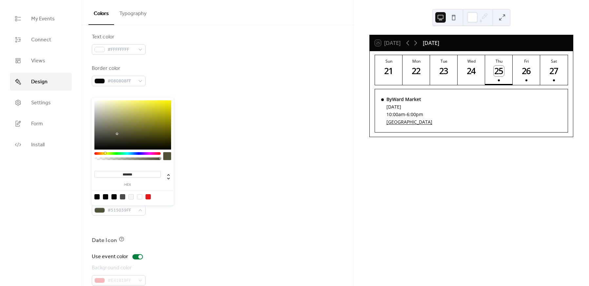
drag, startPoint x: 97, startPoint y: 152, endPoint x: 105, endPoint y: 153, distance: 7.6
click at [105, 153] on div at bounding box center [105, 153] width 2 height 2
type input "*******"
click at [103, 152] on div at bounding box center [104, 153] width 2 height 2
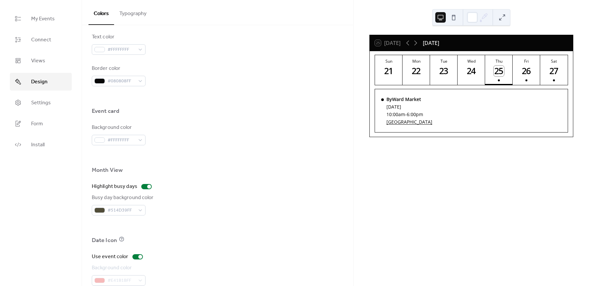
drag, startPoint x: 185, startPoint y: 109, endPoint x: 177, endPoint y: 106, distance: 9.2
click at [177, 106] on div "Color Presets Calendar Background color #FFFFFFFF Text color #000000FF Border c…" at bounding box center [217, 12] width 271 height 635
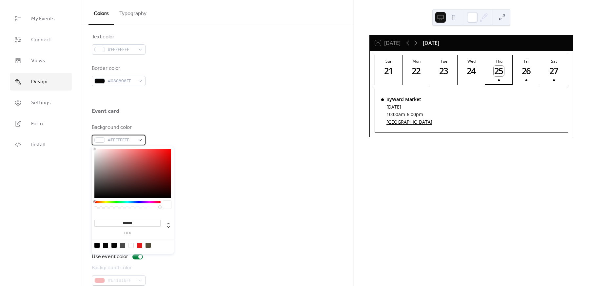
click at [123, 138] on span "#FFFFFFFF" at bounding box center [121, 140] width 28 height 8
click at [160, 133] on div "Background color #FFFFFFFF" at bounding box center [218, 134] width 252 height 22
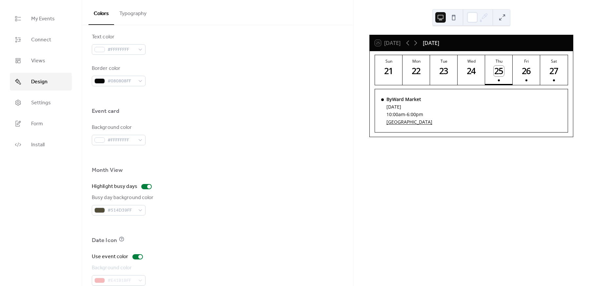
click at [123, 134] on div "Background color #FFFFFFFF" at bounding box center [119, 134] width 54 height 22
click at [118, 141] on span "#FFFFFFFF" at bounding box center [121, 140] width 28 height 8
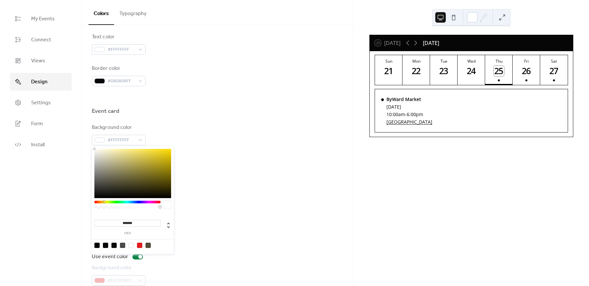
click at [104, 203] on div at bounding box center [127, 205] width 66 height 11
drag, startPoint x: 145, startPoint y: 163, endPoint x: 172, endPoint y: 149, distance: 30.2
click at [171, 149] on div at bounding box center [132, 173] width 77 height 49
type input "***"
type input "**********"
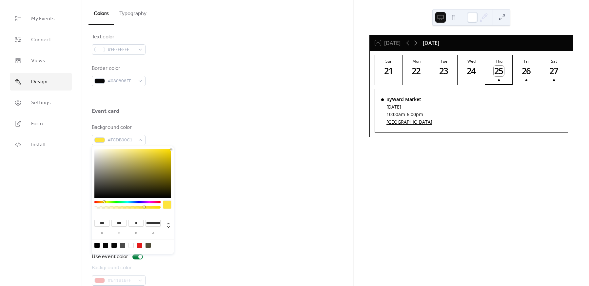
drag, startPoint x: 160, startPoint y: 207, endPoint x: 144, endPoint y: 209, distance: 16.1
click at [144, 209] on div at bounding box center [127, 205] width 66 height 11
click at [141, 209] on div at bounding box center [127, 205] width 66 height 11
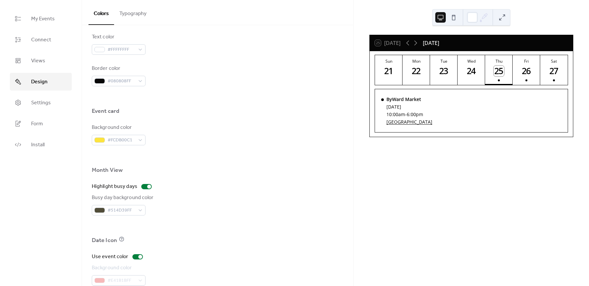
click at [216, 180] on div at bounding box center [218, 179] width 252 height 5
click at [129, 138] on span "#FCDB00C1" at bounding box center [121, 140] width 28 height 8
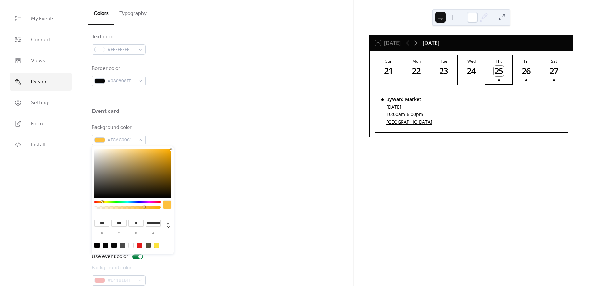
type input "***"
click at [102, 203] on div at bounding box center [127, 205] width 66 height 11
drag, startPoint x: 146, startPoint y: 205, endPoint x: 140, endPoint y: 204, distance: 5.7
click at [140, 204] on div at bounding box center [127, 205] width 66 height 11
click at [220, 158] on div at bounding box center [218, 155] width 252 height 21
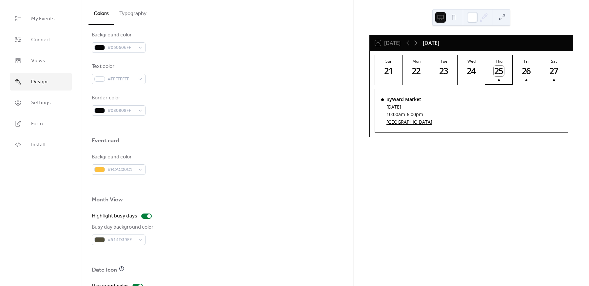
scroll to position [286, 0]
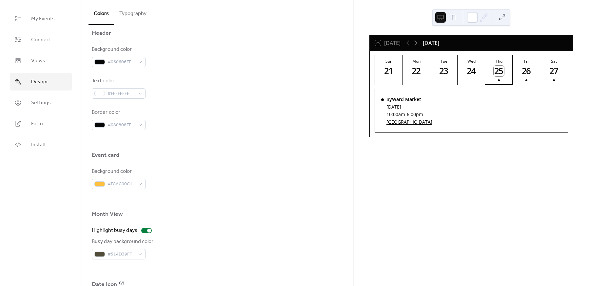
click at [196, 158] on div "Event card" at bounding box center [218, 156] width 252 height 11
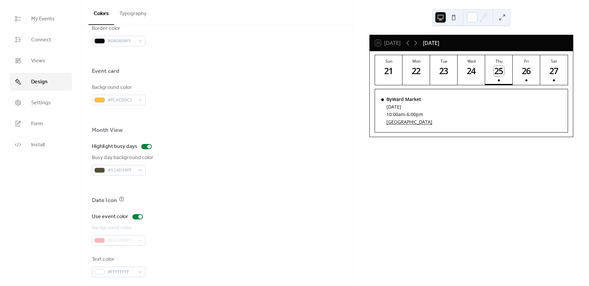
scroll to position [374, 0]
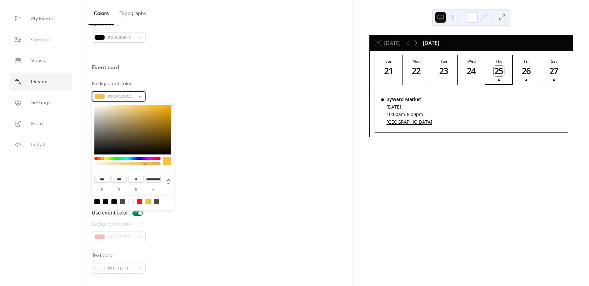
click at [126, 96] on span "#FCAC00C1" at bounding box center [121, 97] width 28 height 8
type input "***"
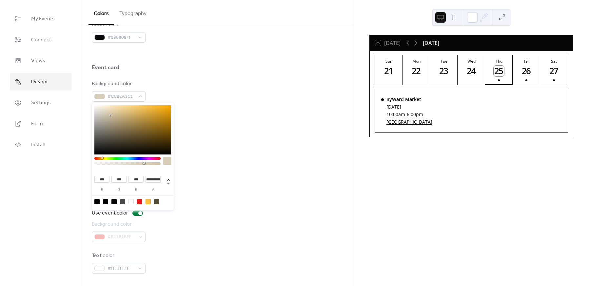
type input "***"
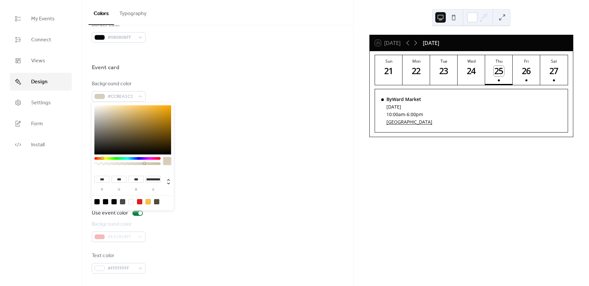
type input "***"
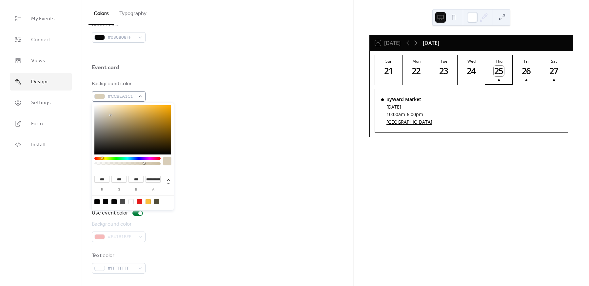
type input "***"
drag, startPoint x: 110, startPoint y: 115, endPoint x: 86, endPoint y: 98, distance: 29.4
click at [86, 98] on body "**********" at bounding box center [294, 143] width 589 height 286
type input "***"
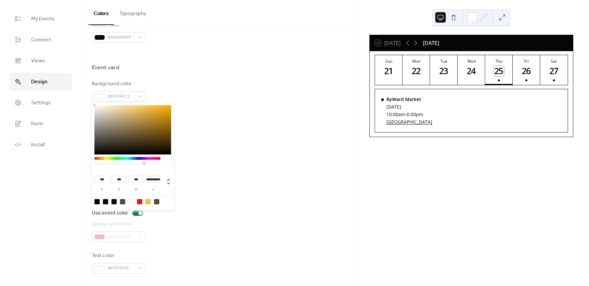
type input "***"
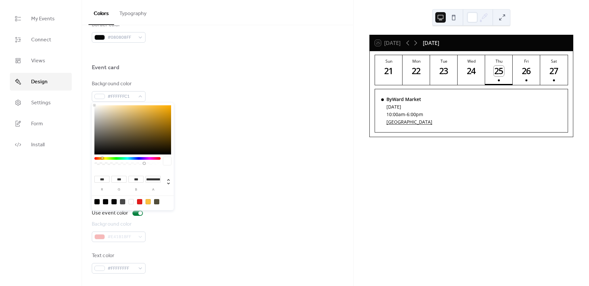
type input "***"
drag, startPoint x: 98, startPoint y: 106, endPoint x: 76, endPoint y: 98, distance: 23.4
click at [76, 98] on body "**********" at bounding box center [294, 143] width 589 height 286
click at [247, 103] on div at bounding box center [218, 112] width 252 height 21
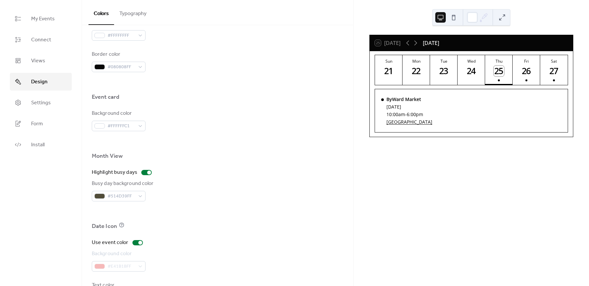
scroll to position [330, 0]
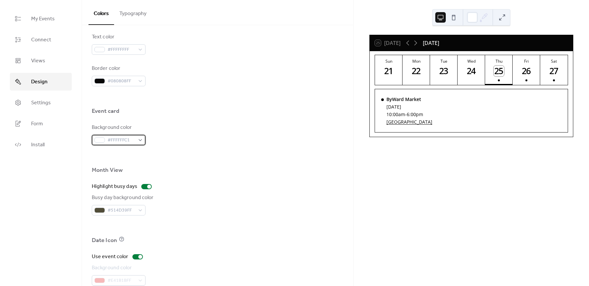
click at [117, 136] on span "#FFFFFFC1" at bounding box center [121, 140] width 28 height 8
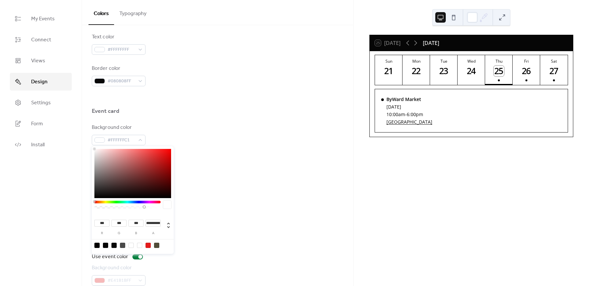
type input "***"
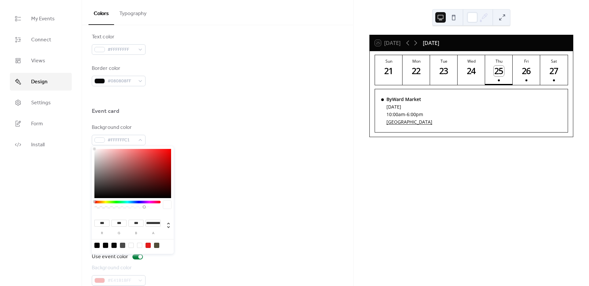
type input "***"
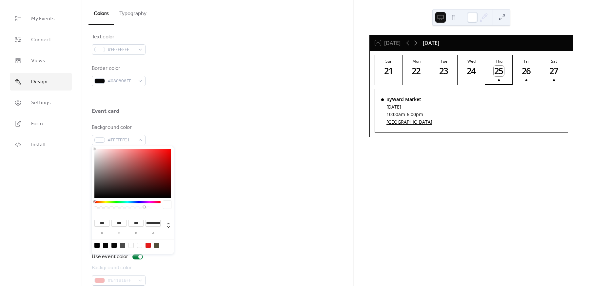
type input "**"
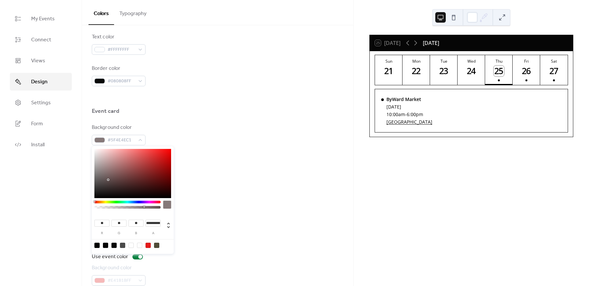
type input "**"
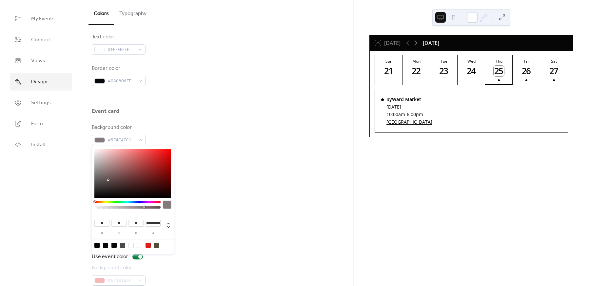
type input "**"
type input "*"
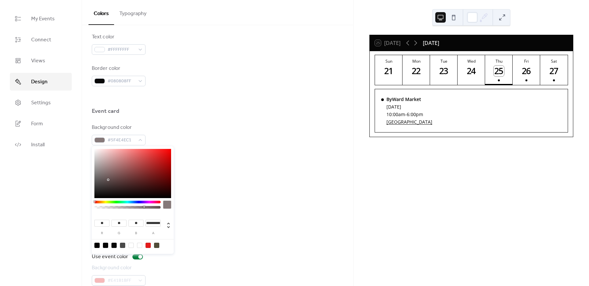
type input "*"
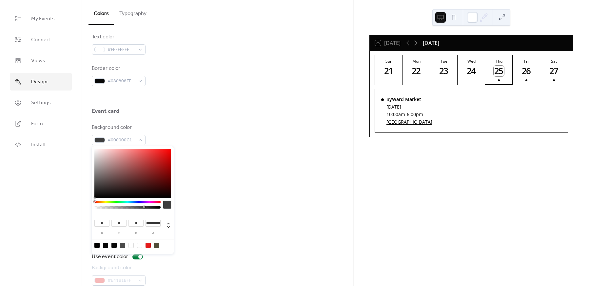
drag, startPoint x: 115, startPoint y: 161, endPoint x: 82, endPoint y: 203, distance: 53.5
click at [82, 203] on body "**********" at bounding box center [294, 143] width 589 height 286
drag, startPoint x: 213, startPoint y: 119, endPoint x: 217, endPoint y: 118, distance: 4.1
click at [213, 119] on div at bounding box center [218, 120] width 252 height 5
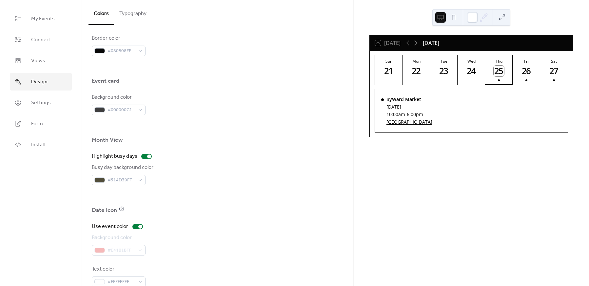
scroll to position [374, 0]
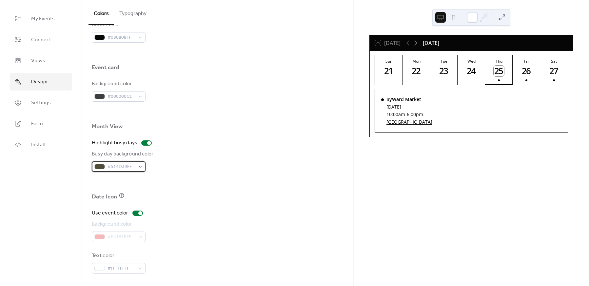
click at [129, 166] on span "#514D39FF" at bounding box center [121, 167] width 28 height 8
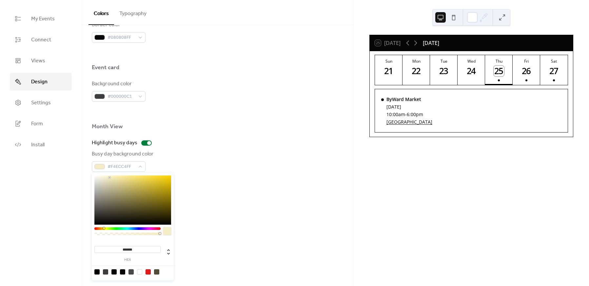
type input "*******"
drag, startPoint x: 109, startPoint y: 177, endPoint x: 60, endPoint y: 167, distance: 50.8
click at [60, 167] on body "My Events Connect Views Design Settings Form Install Design Colors Typography C…" at bounding box center [294, 143] width 589 height 286
click at [211, 139] on div "Highlight busy days" at bounding box center [218, 143] width 252 height 8
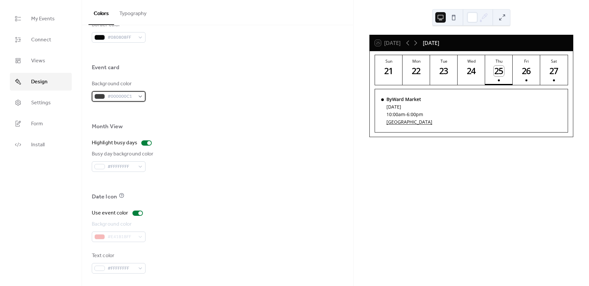
click at [120, 98] on span "#000000C1" at bounding box center [121, 97] width 28 height 8
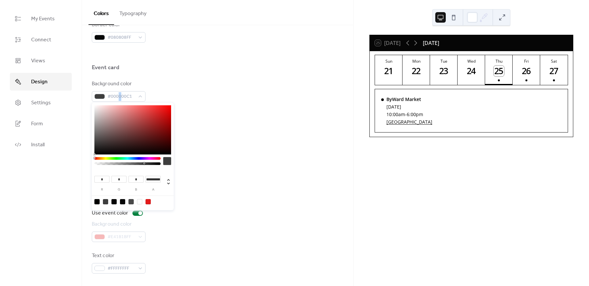
type input "***"
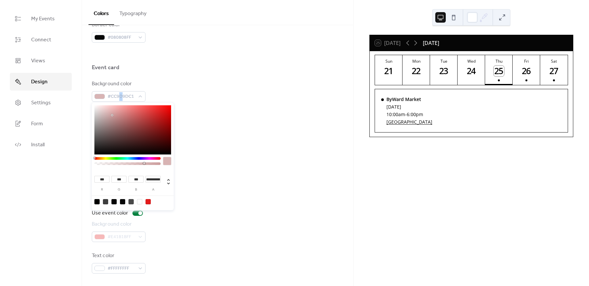
type input "***"
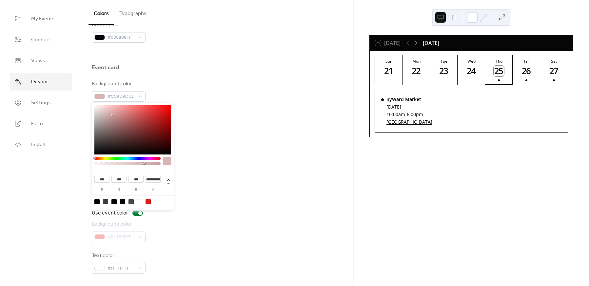
type input "***"
drag, startPoint x: 112, startPoint y: 115, endPoint x: 57, endPoint y: 84, distance: 63.4
click at [57, 84] on body "**********" at bounding box center [294, 143] width 589 height 286
click at [251, 103] on div at bounding box center [218, 112] width 252 height 21
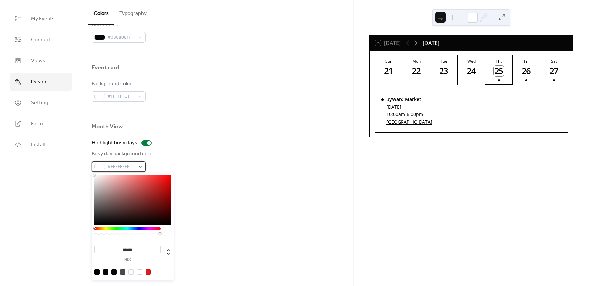
click at [141, 165] on div "#FFFFFFFF" at bounding box center [119, 166] width 54 height 10
type input "*******"
drag, startPoint x: 122, startPoint y: 194, endPoint x: 167, endPoint y: 177, distance: 47.8
click at [167, 177] on div at bounding box center [132, 199] width 77 height 49
click at [214, 145] on div "Highlight busy days" at bounding box center [218, 143] width 252 height 8
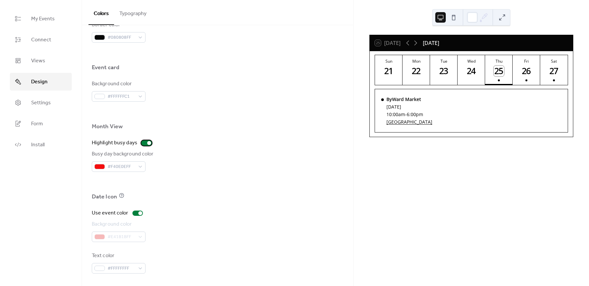
click at [147, 145] on label "Highlight busy days" at bounding box center [123, 143] width 63 height 8
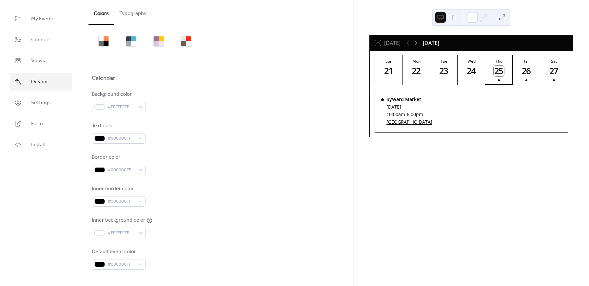
scroll to position [24, 0]
click at [122, 107] on span "#FFFFFFFF" at bounding box center [121, 108] width 28 height 8
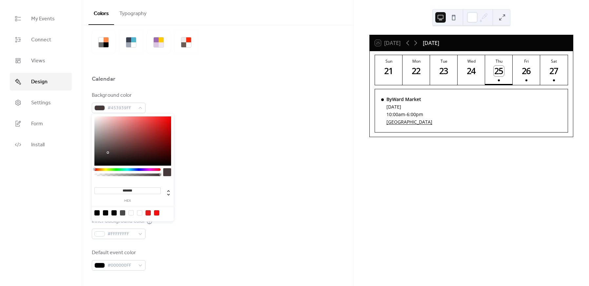
type input "*******"
drag, startPoint x: 107, startPoint y: 125, endPoint x: 95, endPoint y: 131, distance: 13.8
click at [95, 131] on div at bounding box center [132, 140] width 77 height 49
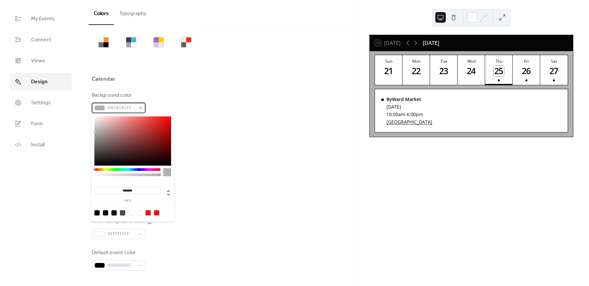
click at [118, 104] on span "#B2B1B1FF" at bounding box center [121, 108] width 28 height 8
click at [140, 106] on div "#B2B1B1FF" at bounding box center [119, 108] width 54 height 10
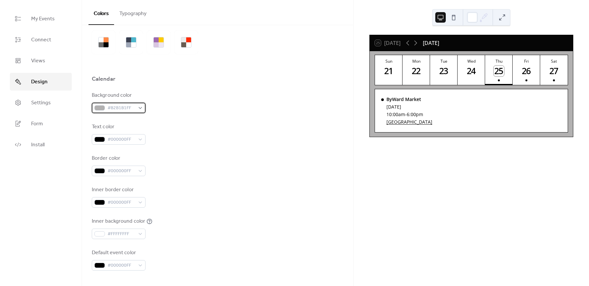
click at [114, 110] on span "#B2B1B1FF" at bounding box center [121, 108] width 28 height 8
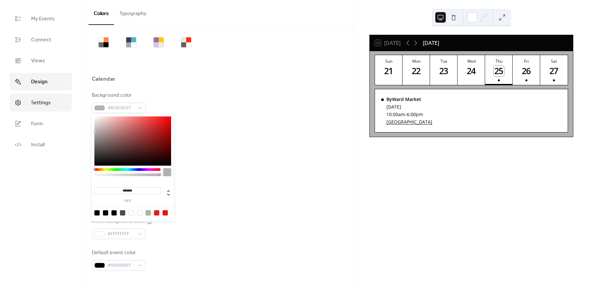
type input "*******"
drag, startPoint x: 98, startPoint y: 127, endPoint x: 68, endPoint y: 99, distance: 40.5
click at [68, 99] on body "My Events Connect Views Design Settings Form Install Design Colors Typography C…" at bounding box center [294, 143] width 589 height 286
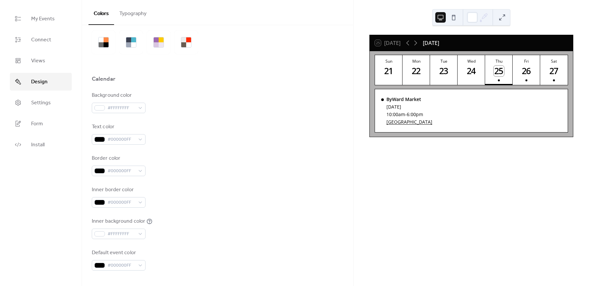
click at [195, 107] on div "Background color #FFFFFFFF" at bounding box center [218, 102] width 252 height 22
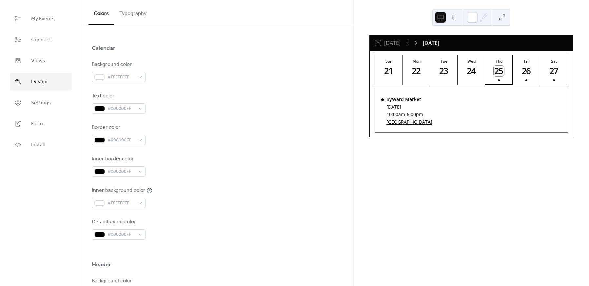
scroll to position [68, 0]
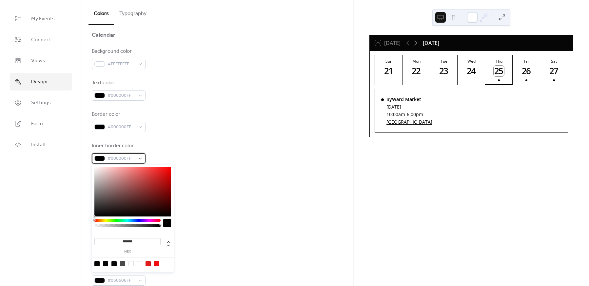
click at [121, 159] on span "#000000FF" at bounding box center [121, 159] width 28 height 8
drag, startPoint x: 132, startPoint y: 185, endPoint x: 184, endPoint y: 166, distance: 56.0
click at [184, 166] on body "My Events Connect Views Design Settings Form Install Design Colors Typography C…" at bounding box center [294, 143] width 589 height 286
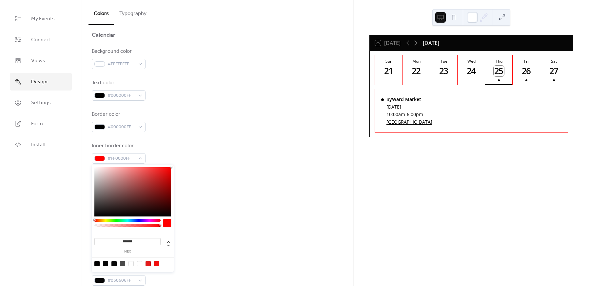
type input "*******"
click at [156, 176] on div at bounding box center [132, 191] width 77 height 49
click at [108, 152] on div "Inner border color #D12929FF" at bounding box center [119, 153] width 54 height 22
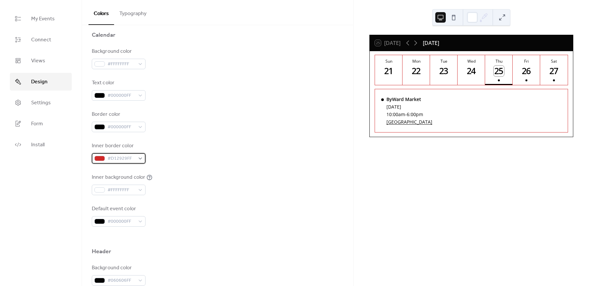
click at [109, 159] on span "#D12929FF" at bounding box center [121, 159] width 28 height 8
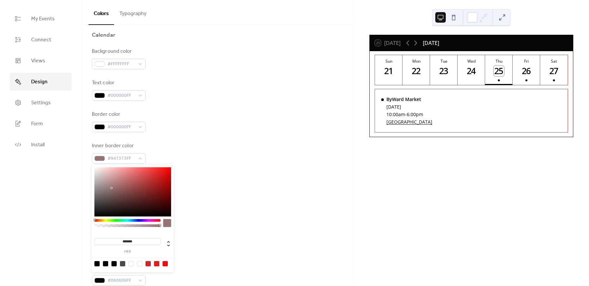
type input "*******"
drag, startPoint x: 111, startPoint y: 190, endPoint x: 82, endPoint y: 236, distance: 55.0
click at [82, 236] on body "My Events Connect Views Design Settings Form Install Design Colors Typography C…" at bounding box center [294, 143] width 589 height 286
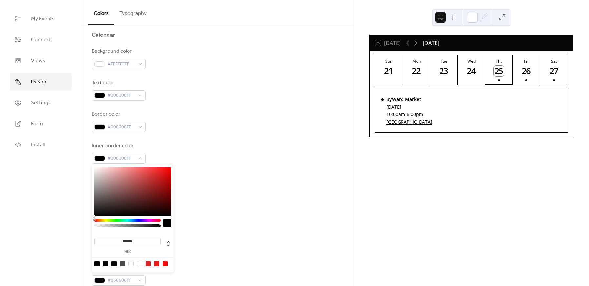
click at [196, 153] on div "Inner border color #000000FF" at bounding box center [218, 153] width 252 height 22
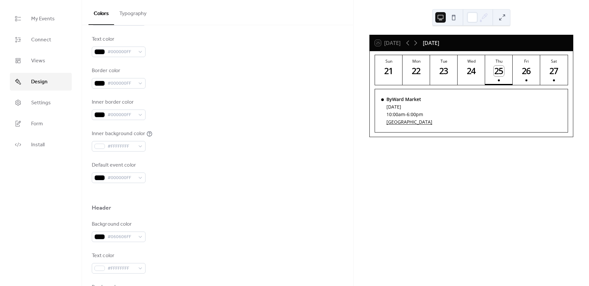
scroll to position [155, 0]
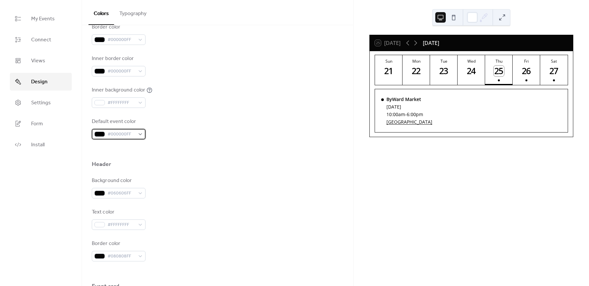
click at [120, 136] on span "#000000FF" at bounding box center [121, 134] width 28 height 8
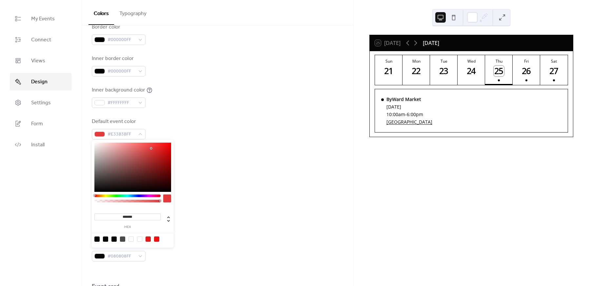
drag, startPoint x: 126, startPoint y: 154, endPoint x: 157, endPoint y: 147, distance: 32.0
click at [157, 147] on div at bounding box center [132, 166] width 77 height 49
drag, startPoint x: 156, startPoint y: 147, endPoint x: 179, endPoint y: 136, distance: 25.8
click at [179, 136] on body "My Events Connect Views Design Settings Form Install Design Colors Typography C…" at bounding box center [294, 143] width 589 height 286
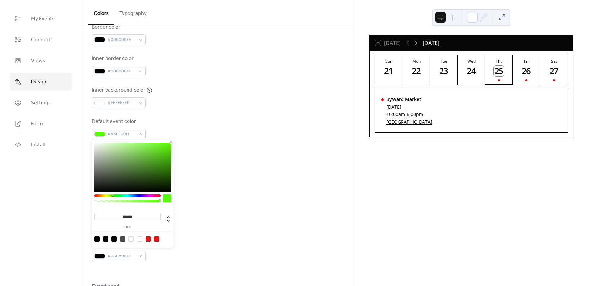
click at [113, 195] on div at bounding box center [127, 195] width 66 height 3
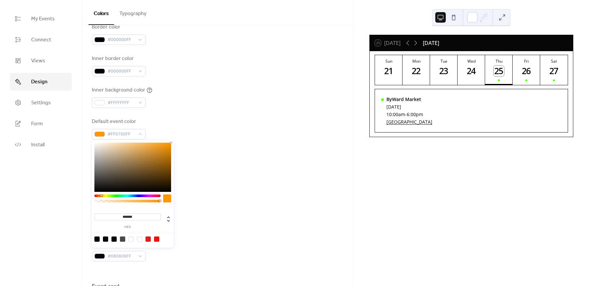
drag, startPoint x: 113, startPoint y: 195, endPoint x: 101, endPoint y: 196, distance: 12.0
click at [101, 196] on div at bounding box center [127, 195] width 66 height 3
drag, startPoint x: 101, startPoint y: 197, endPoint x: 87, endPoint y: 196, distance: 13.6
click at [87, 196] on body "My Events Connect Views Design Settings Form Install Design Colors Typography C…" at bounding box center [294, 143] width 589 height 286
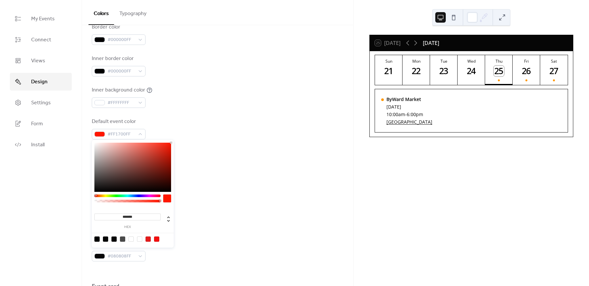
click at [95, 195] on div at bounding box center [127, 195] width 66 height 3
type input "*******"
drag, startPoint x: 136, startPoint y: 163, endPoint x: 179, endPoint y: 142, distance: 47.9
click at [179, 142] on body "My Events Connect Views Design Settings Form Install Design Colors Typography C…" at bounding box center [294, 143] width 589 height 286
click at [216, 139] on div at bounding box center [218, 149] width 252 height 21
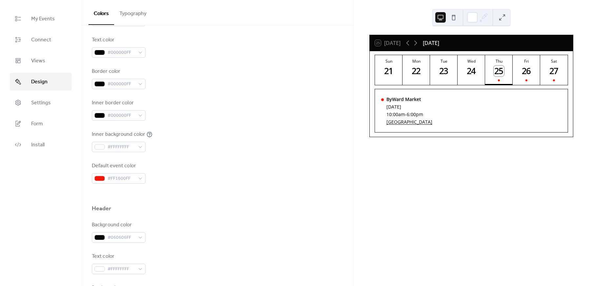
scroll to position [112, 0]
click at [133, 146] on span "#FFFFFFFF" at bounding box center [121, 146] width 28 height 8
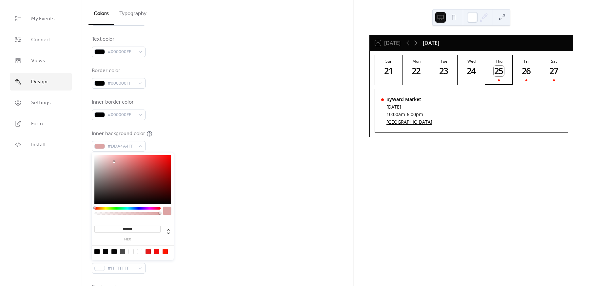
click at [114, 161] on div at bounding box center [132, 179] width 77 height 49
drag, startPoint x: 114, startPoint y: 161, endPoint x: 94, endPoint y: 184, distance: 30.2
click at [94, 183] on div at bounding box center [94, 181] width 1 height 1
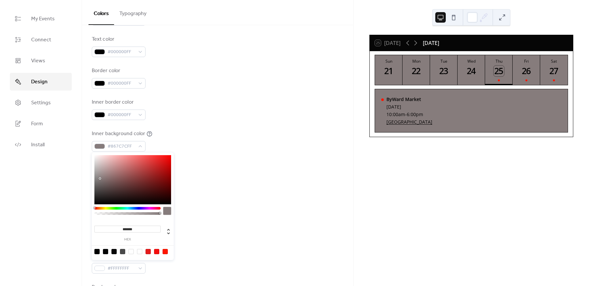
type input "*******"
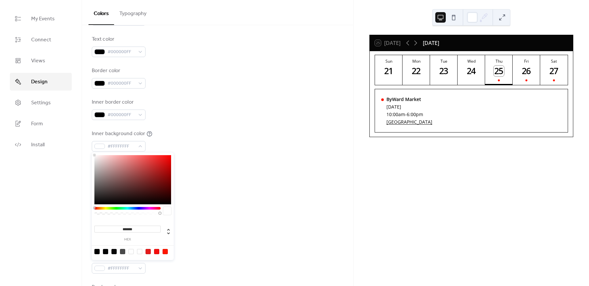
drag, startPoint x: 95, startPoint y: 184, endPoint x: 83, endPoint y: 148, distance: 38.3
click at [83, 148] on body "My Events Connect Views Design Settings Form Install Design Colors Typography C…" at bounding box center [294, 143] width 589 height 286
click at [249, 141] on div "Inner background color #FFFFFFFF" at bounding box center [218, 141] width 252 height 22
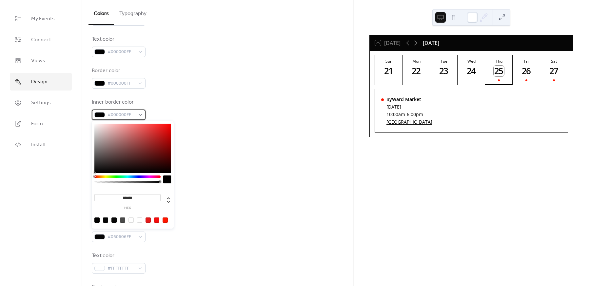
click at [121, 113] on span "#000000FF" at bounding box center [121, 115] width 28 height 8
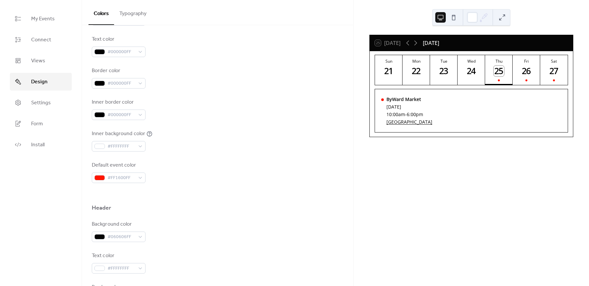
click at [127, 15] on button "Typography" at bounding box center [133, 12] width 38 height 24
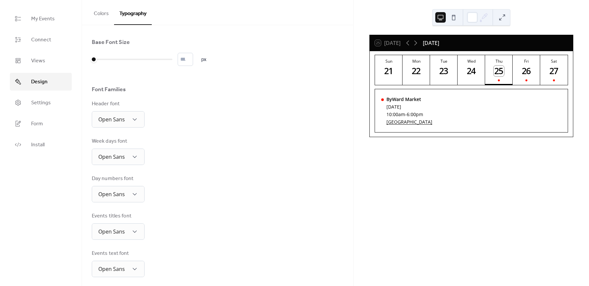
click at [103, 13] on button "Colors" at bounding box center [101, 12] width 26 height 24
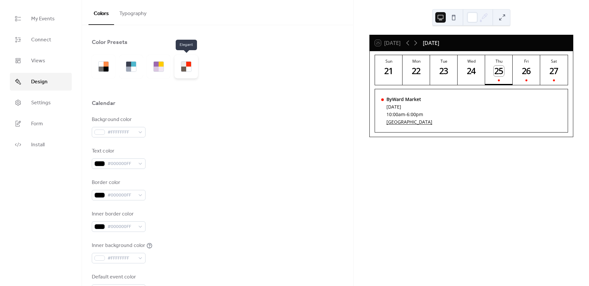
click at [183, 69] on div at bounding box center [183, 68] width 5 height 5
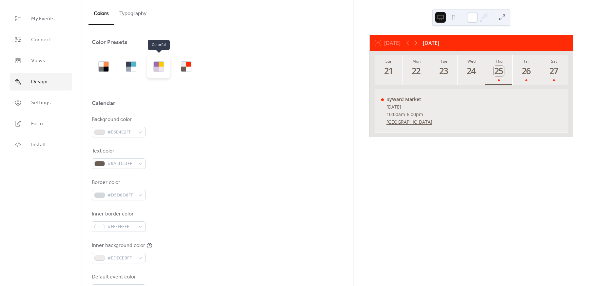
click at [163, 68] on div at bounding box center [161, 68] width 5 height 5
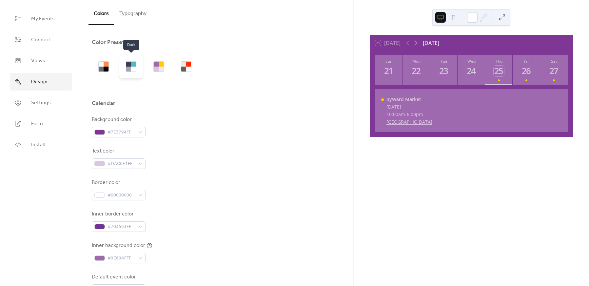
click at [137, 70] on div at bounding box center [131, 67] width 24 height 24
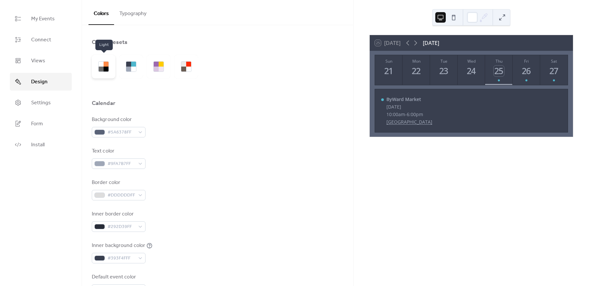
click at [106, 68] on div at bounding box center [105, 68] width 5 height 5
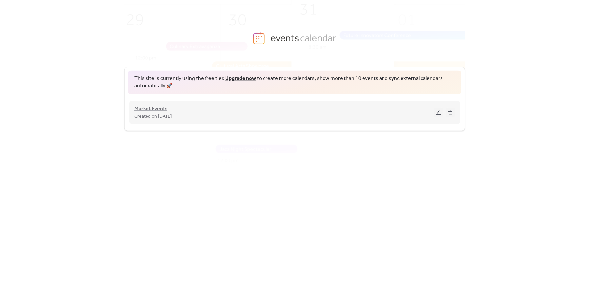
click at [156, 107] on span "Market Events" at bounding box center [150, 108] width 33 height 8
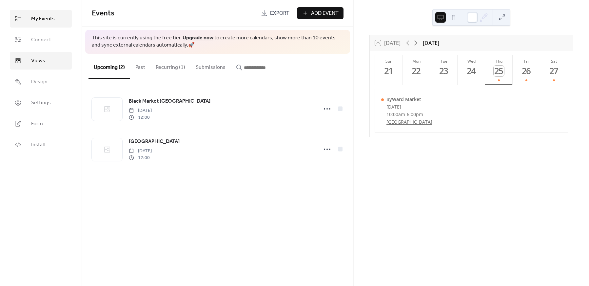
click at [35, 60] on span "Views" at bounding box center [38, 61] width 14 height 8
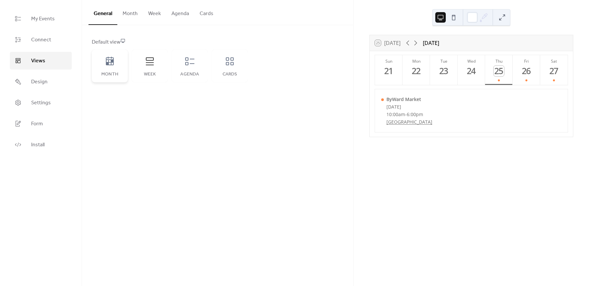
click at [103, 66] on div "Month" at bounding box center [110, 65] width 36 height 33
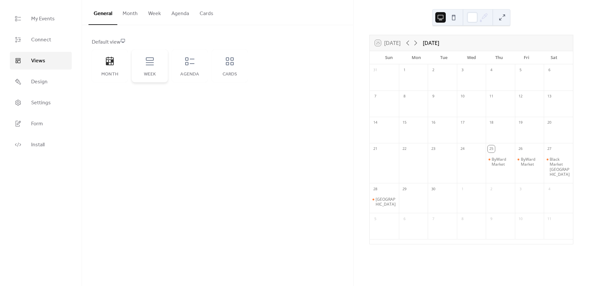
click at [165, 68] on div "Week" at bounding box center [150, 65] width 36 height 33
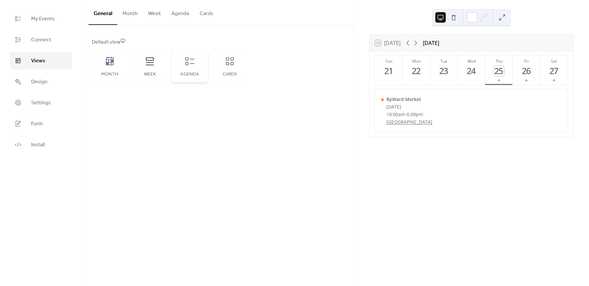
click at [187, 68] on div "Agenda" at bounding box center [190, 65] width 36 height 33
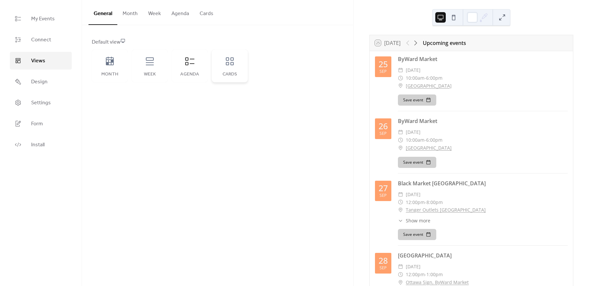
click at [230, 71] on div "Cards" at bounding box center [230, 65] width 36 height 33
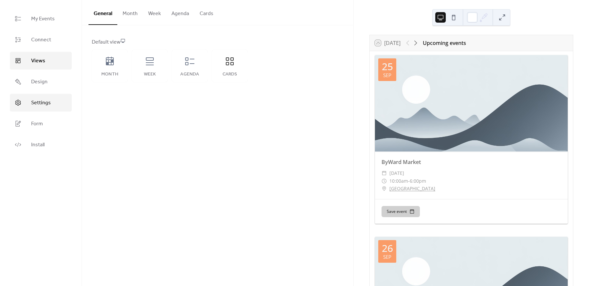
click at [45, 96] on link "Settings" at bounding box center [41, 103] width 62 height 18
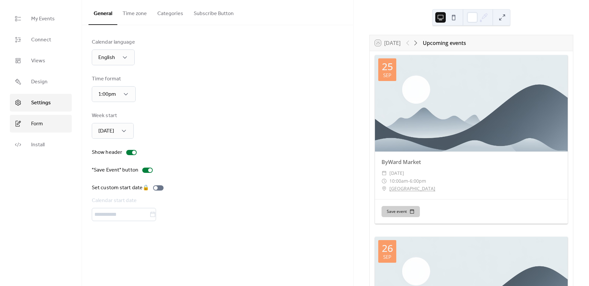
click at [41, 122] on span "Form" at bounding box center [37, 124] width 12 height 8
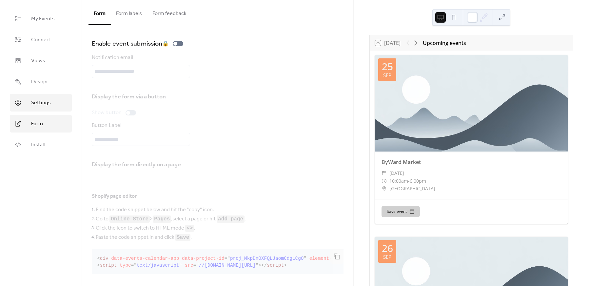
click at [46, 99] on span "Settings" at bounding box center [41, 103] width 20 height 8
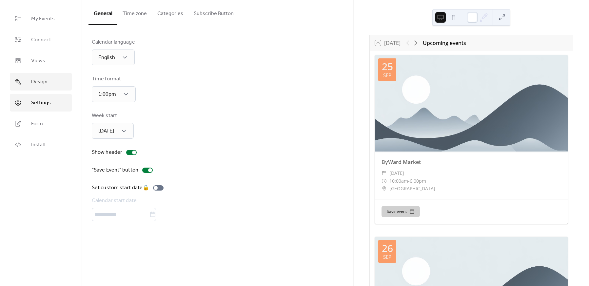
click at [39, 78] on span "Design" at bounding box center [39, 82] width 16 height 8
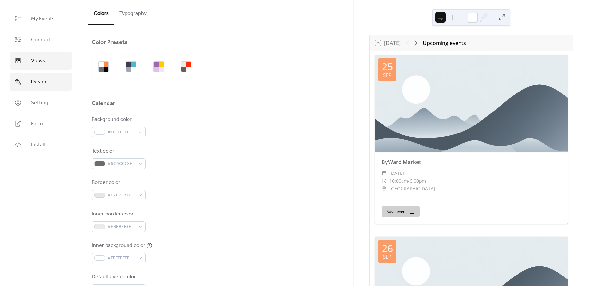
click at [38, 64] on span "Views" at bounding box center [38, 61] width 14 height 8
